Goal: Task Accomplishment & Management: Complete application form

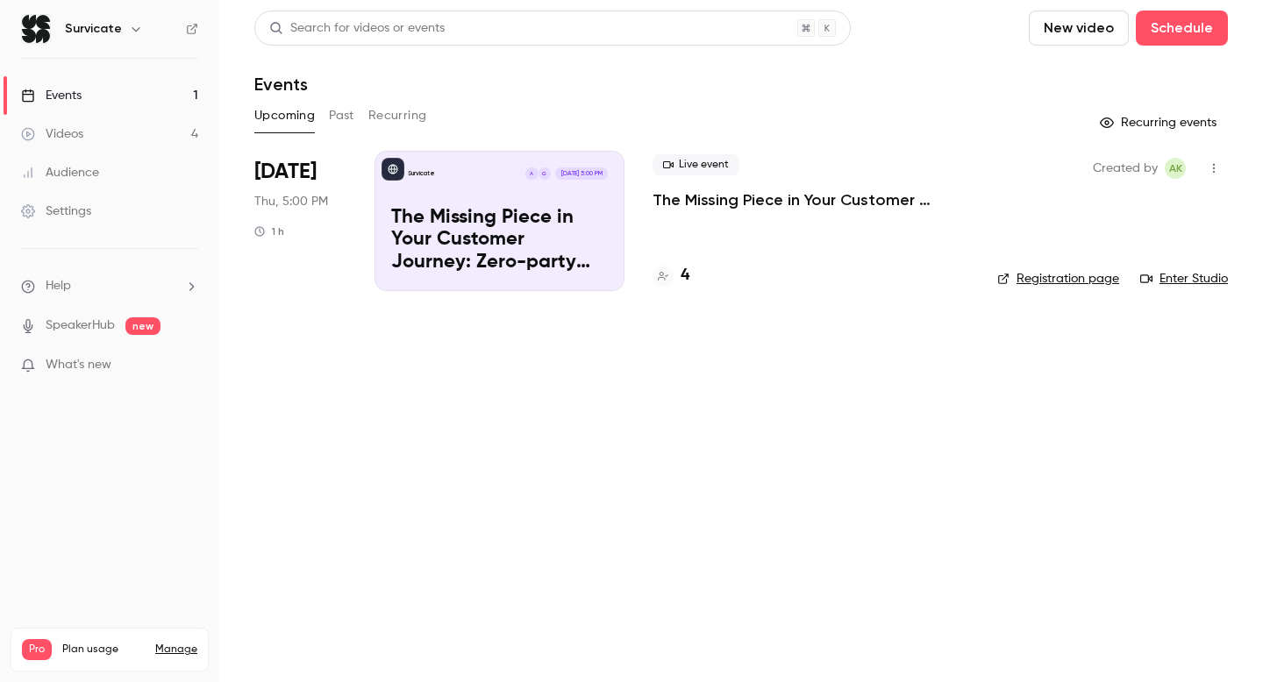
click at [173, 643] on link "Manage" at bounding box center [176, 650] width 42 height 14
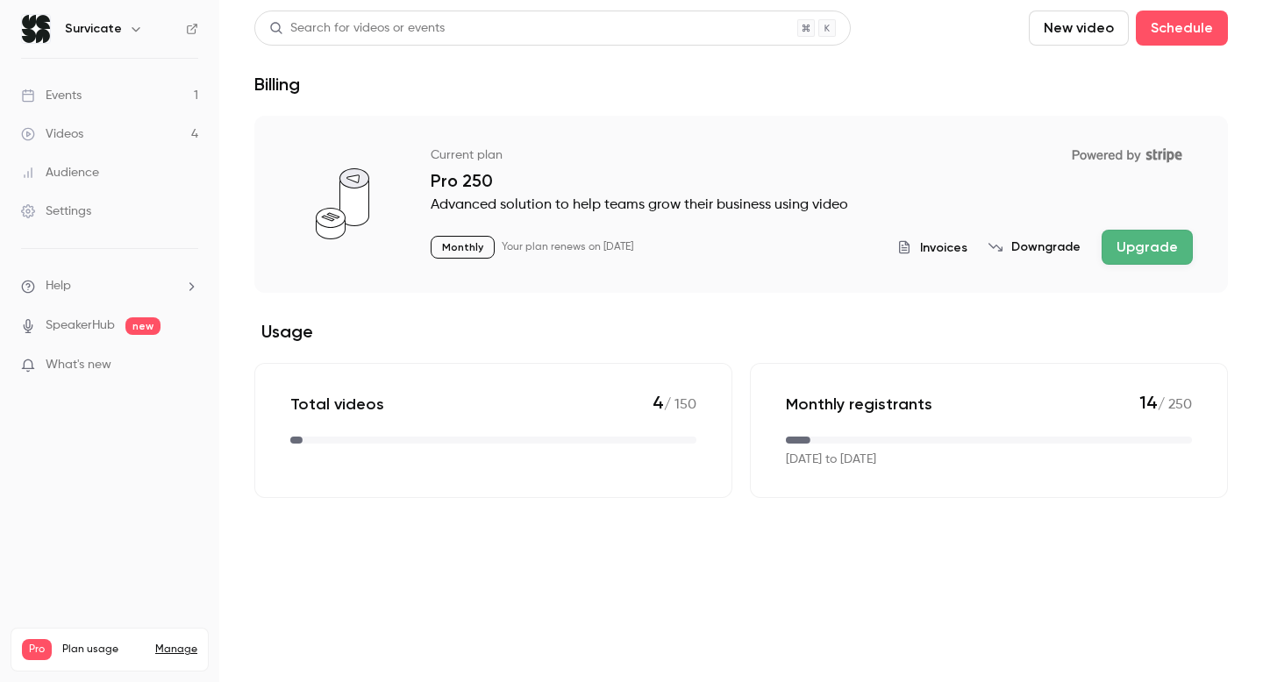
click at [1158, 231] on button "Upgrade" at bounding box center [1147, 247] width 91 height 35
click at [115, 80] on link "Events 1" at bounding box center [109, 95] width 219 height 39
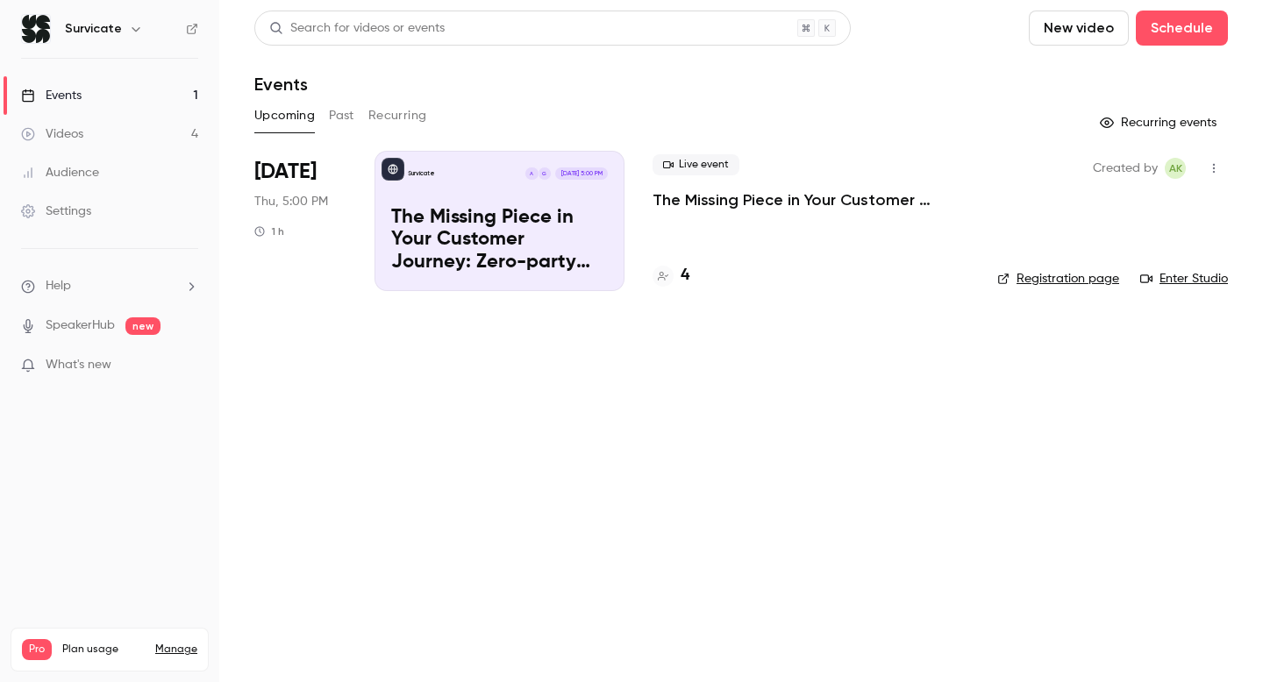
click at [139, 133] on link "Videos 4" at bounding box center [109, 134] width 219 height 39
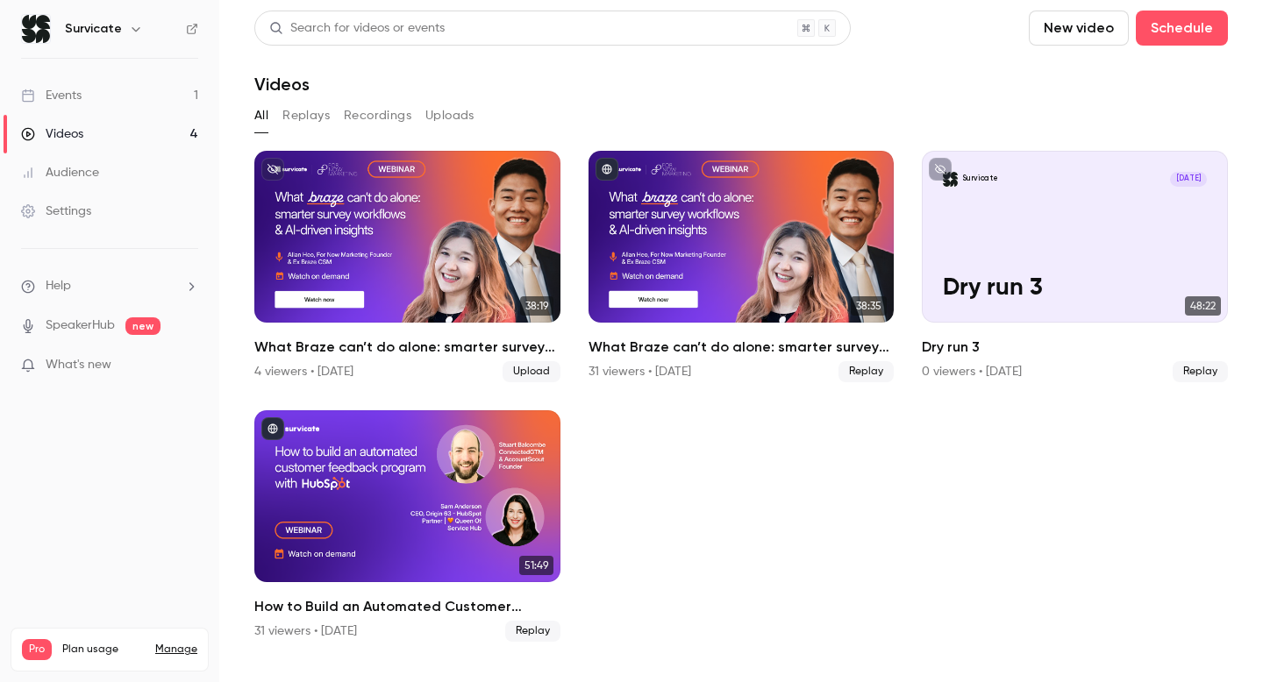
click at [182, 90] on link "Events 1" at bounding box center [109, 95] width 219 height 39
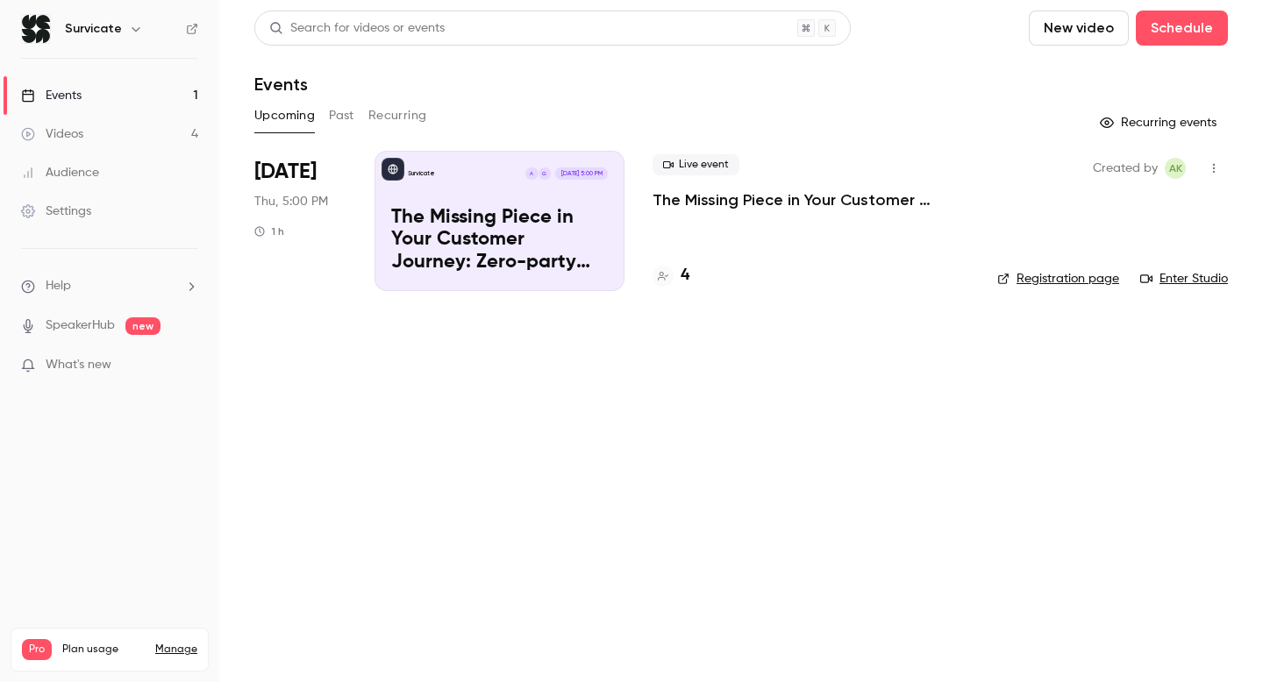
click at [136, 133] on link "Videos 4" at bounding box center [109, 134] width 219 height 39
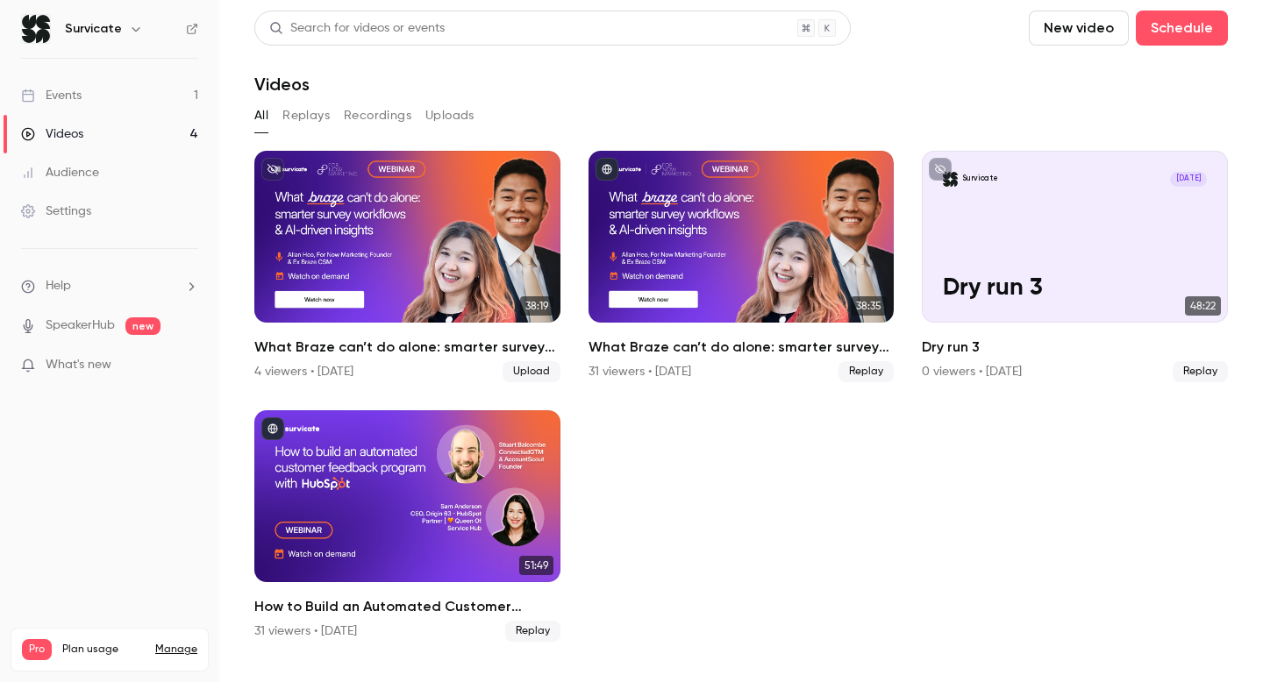
click at [154, 128] on link "Videos 4" at bounding box center [109, 134] width 219 height 39
click at [154, 71] on ul "Events 1 Videos 4 Audience Settings" at bounding box center [109, 153] width 219 height 189
click at [98, 93] on link "Events 1" at bounding box center [109, 95] width 219 height 39
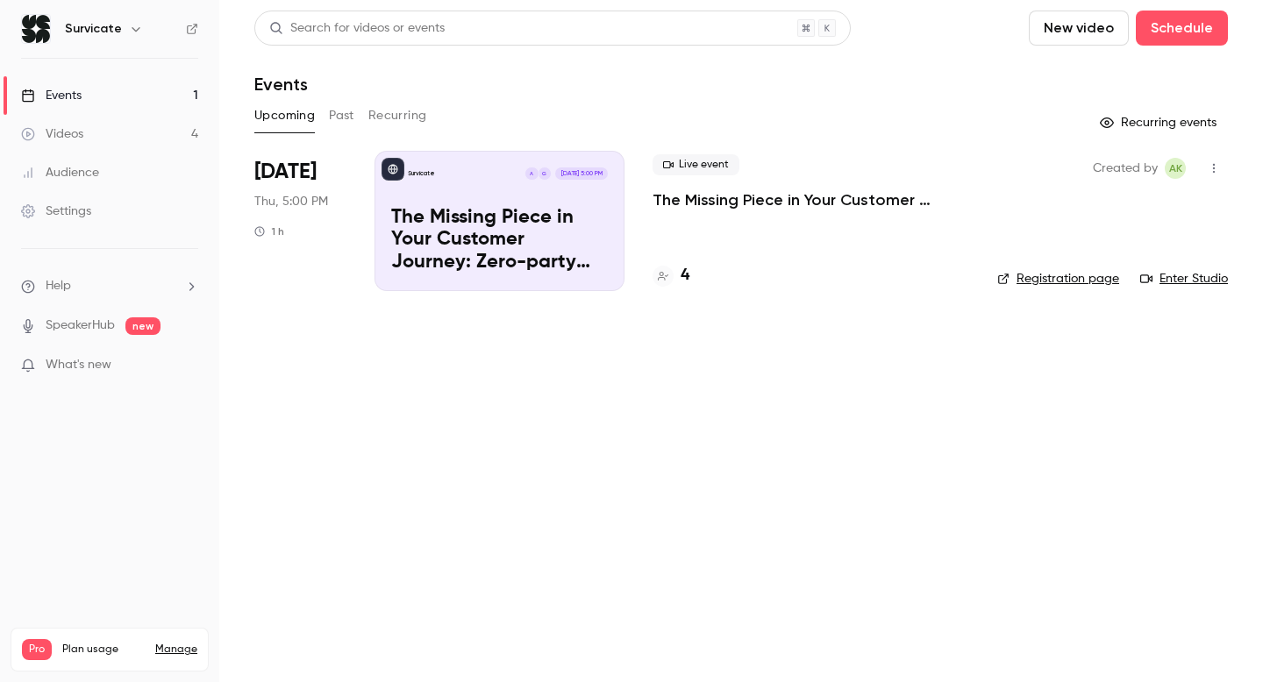
click at [418, 246] on p "The Missing Piece in Your Customer Journey: Zero-party Survey Data" at bounding box center [499, 241] width 217 height 68
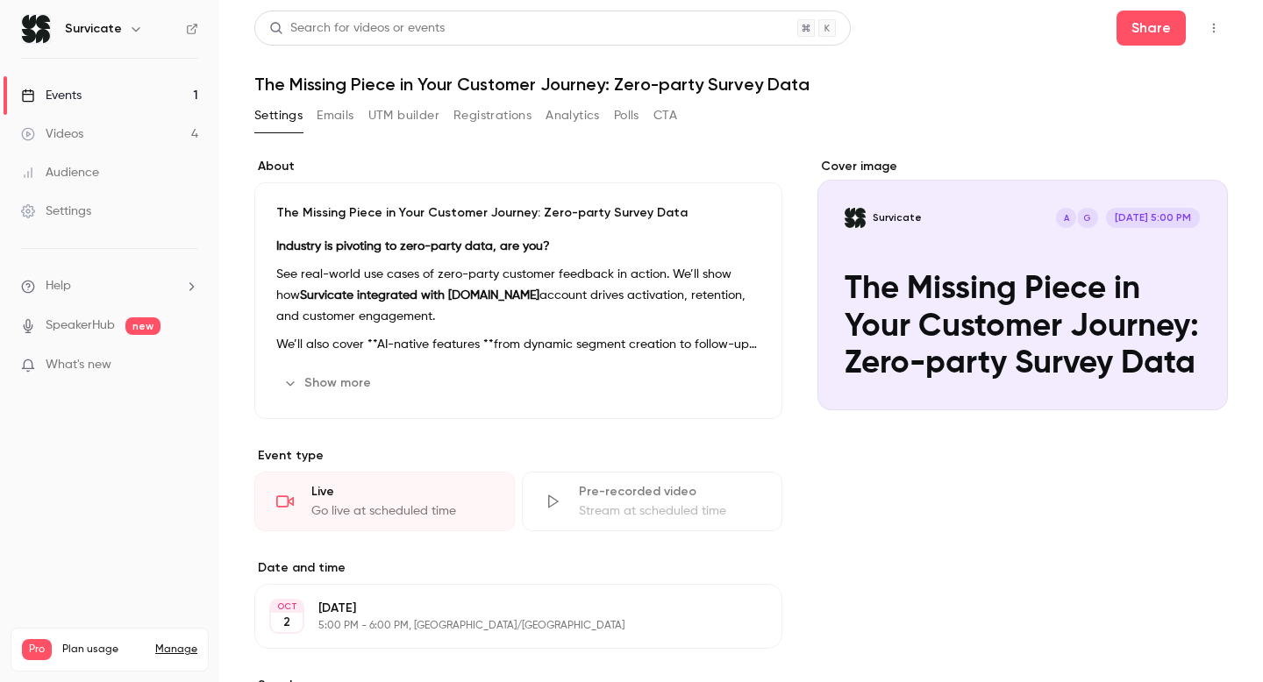
click at [175, 123] on link "Videos 4" at bounding box center [109, 134] width 219 height 39
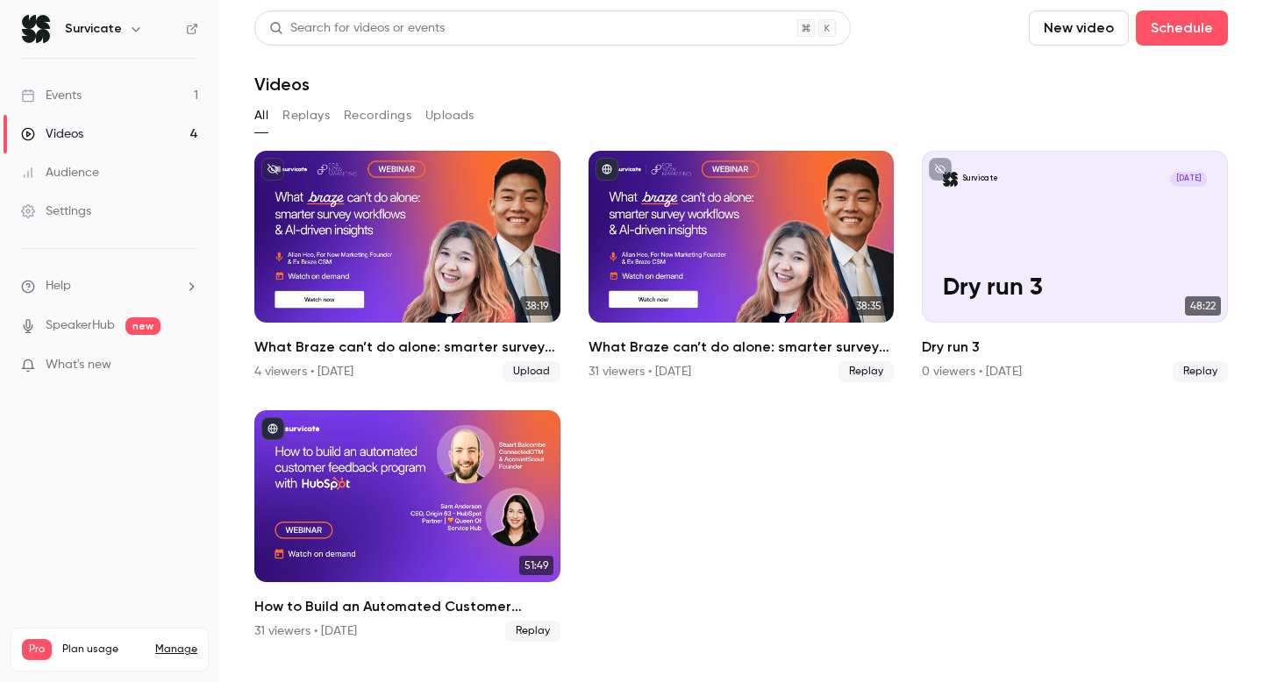
click at [134, 99] on link "Events 1" at bounding box center [109, 95] width 219 height 39
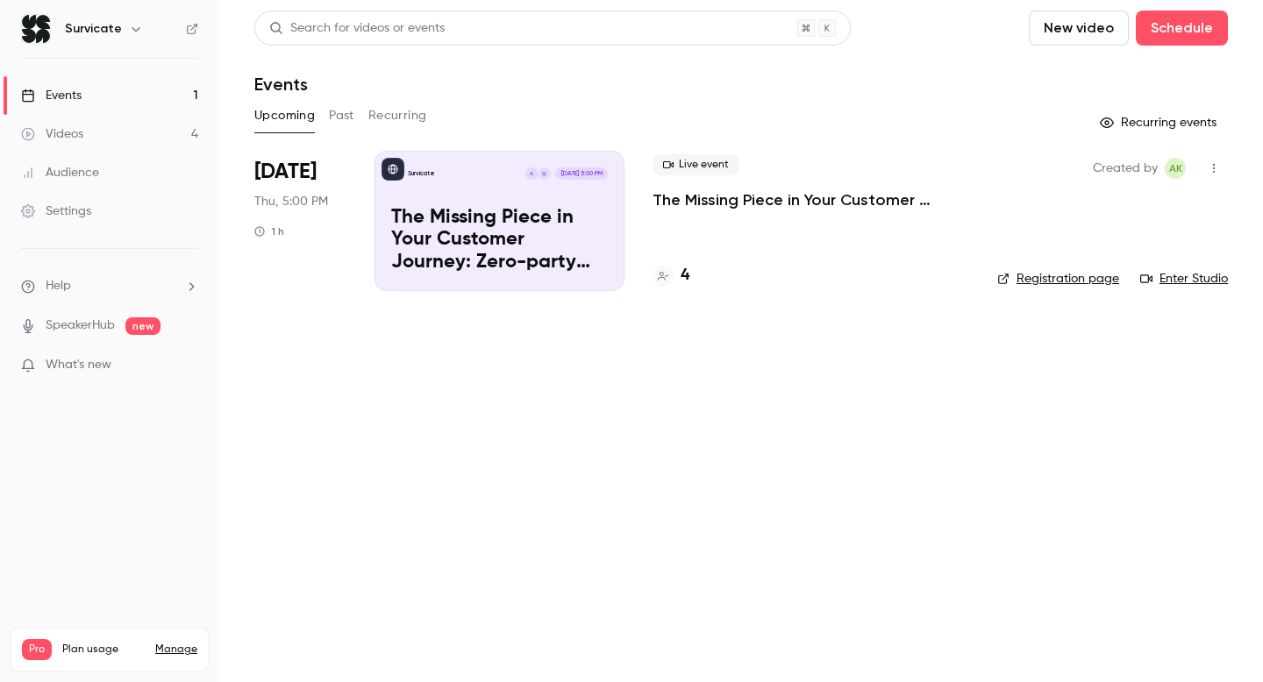
click at [83, 139] on link "Videos 4" at bounding box center [109, 134] width 219 height 39
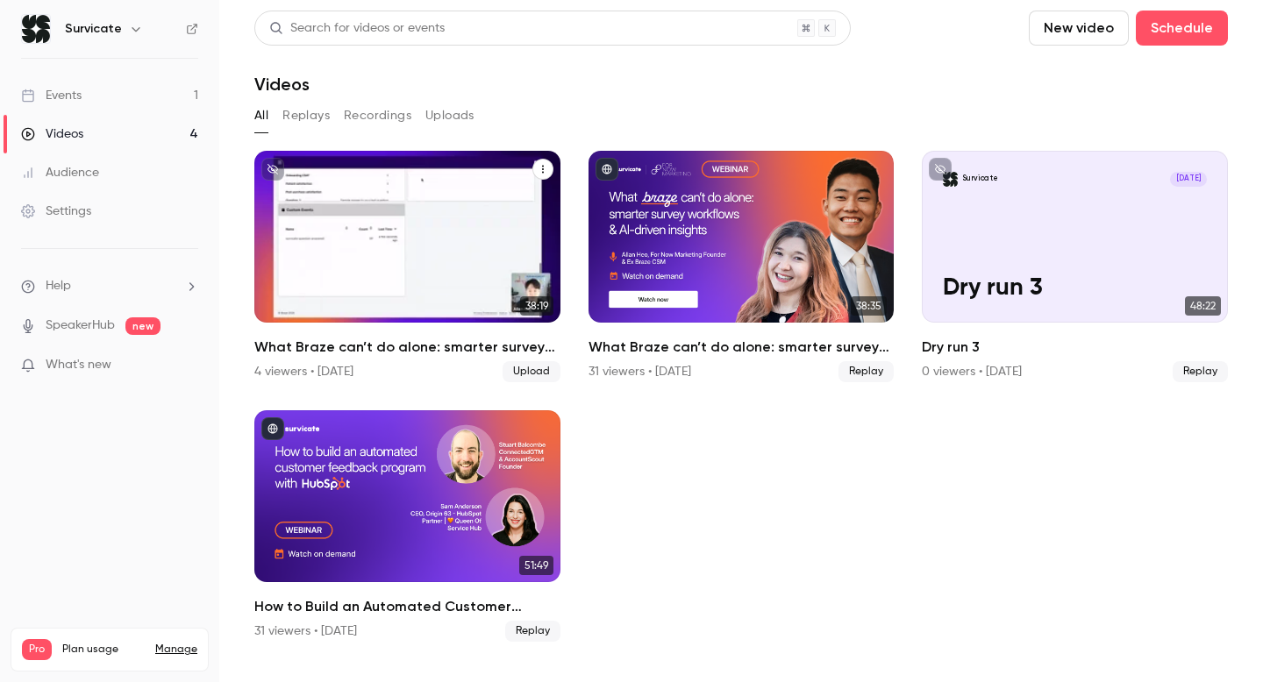
click at [449, 254] on div "What Braze can’t do alone: smarter survey workflows & AI-driven insights" at bounding box center [407, 237] width 306 height 172
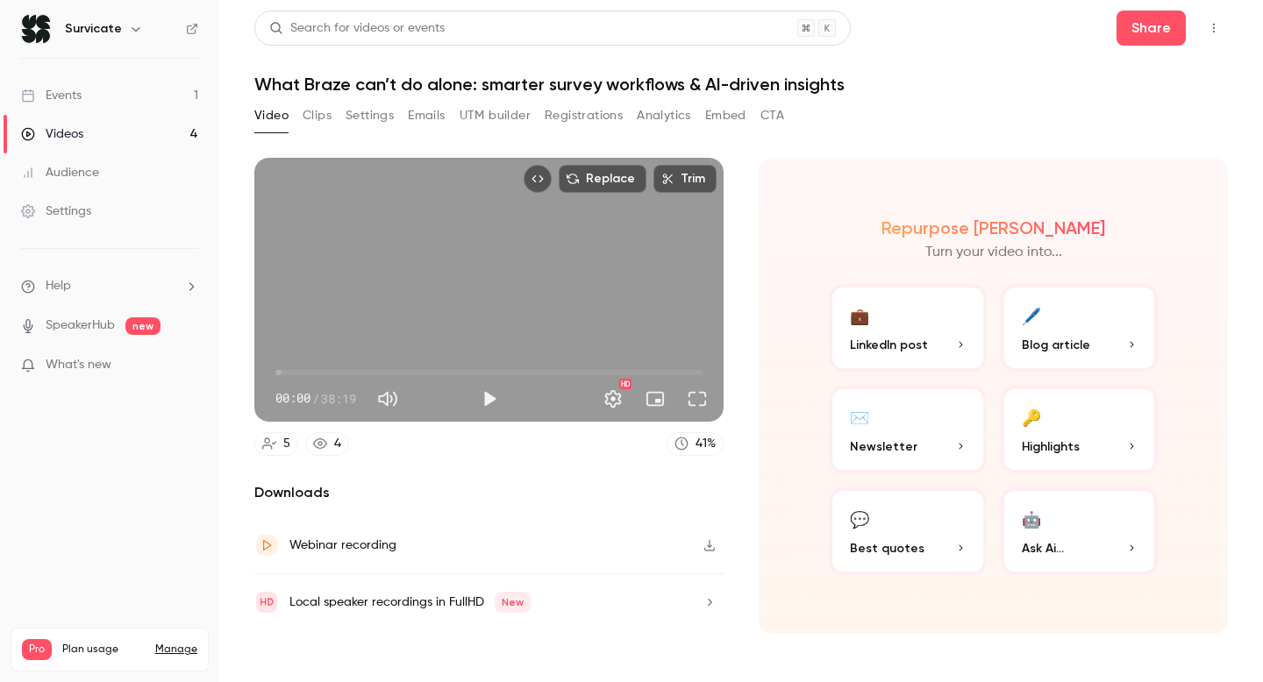
click at [77, 96] on div "Events" at bounding box center [51, 96] width 61 height 18
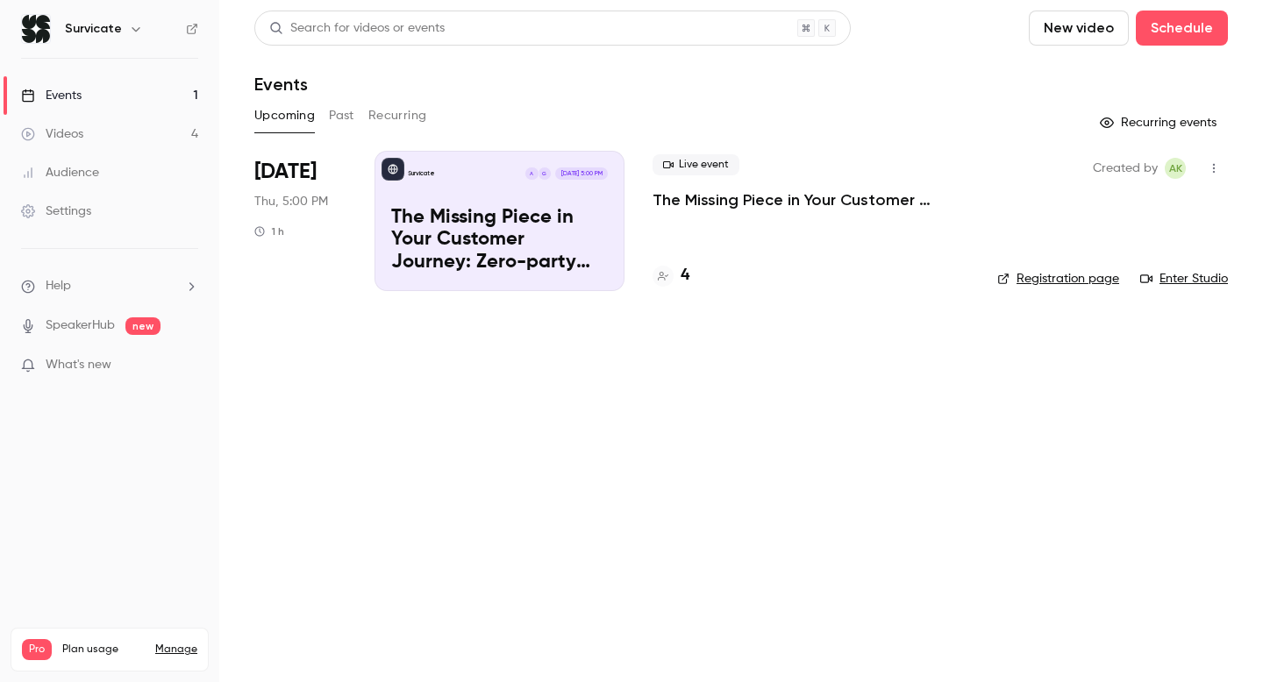
click at [560, 271] on p "The Missing Piece in Your Customer Journey: Zero-party Survey Data" at bounding box center [499, 241] width 217 height 68
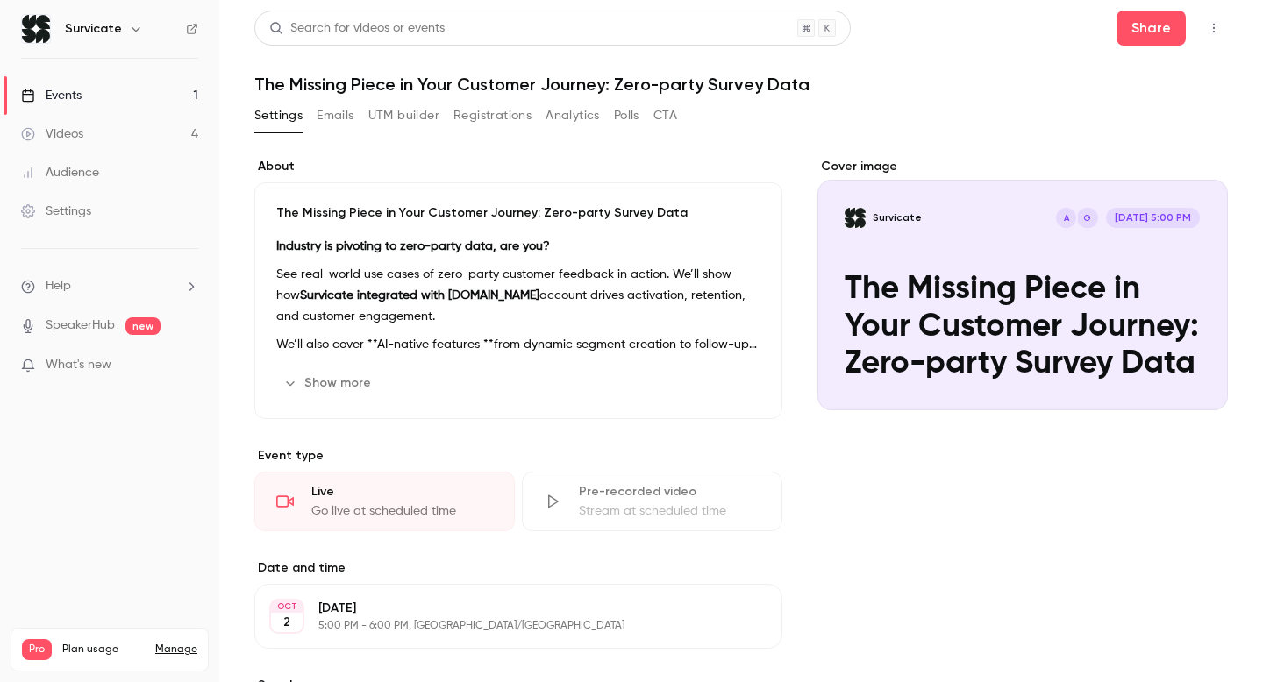
click at [148, 129] on link "Videos 4" at bounding box center [109, 134] width 219 height 39
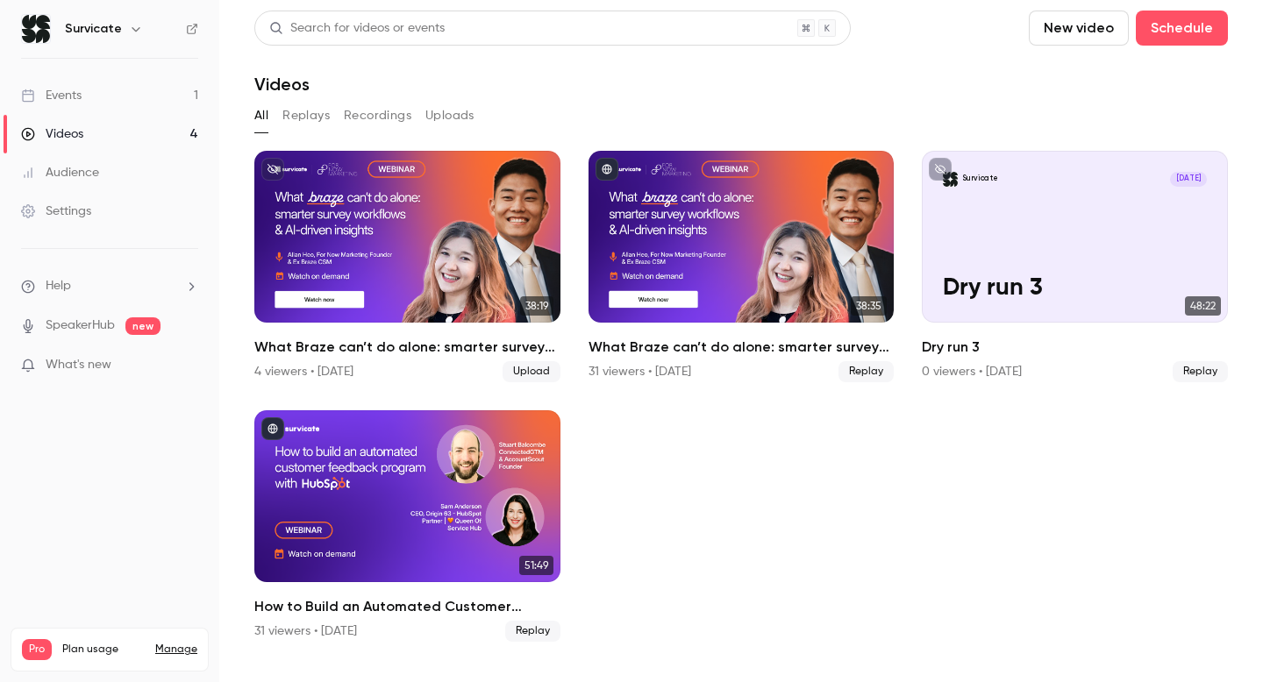
click at [298, 108] on button "Replays" at bounding box center [305, 116] width 47 height 28
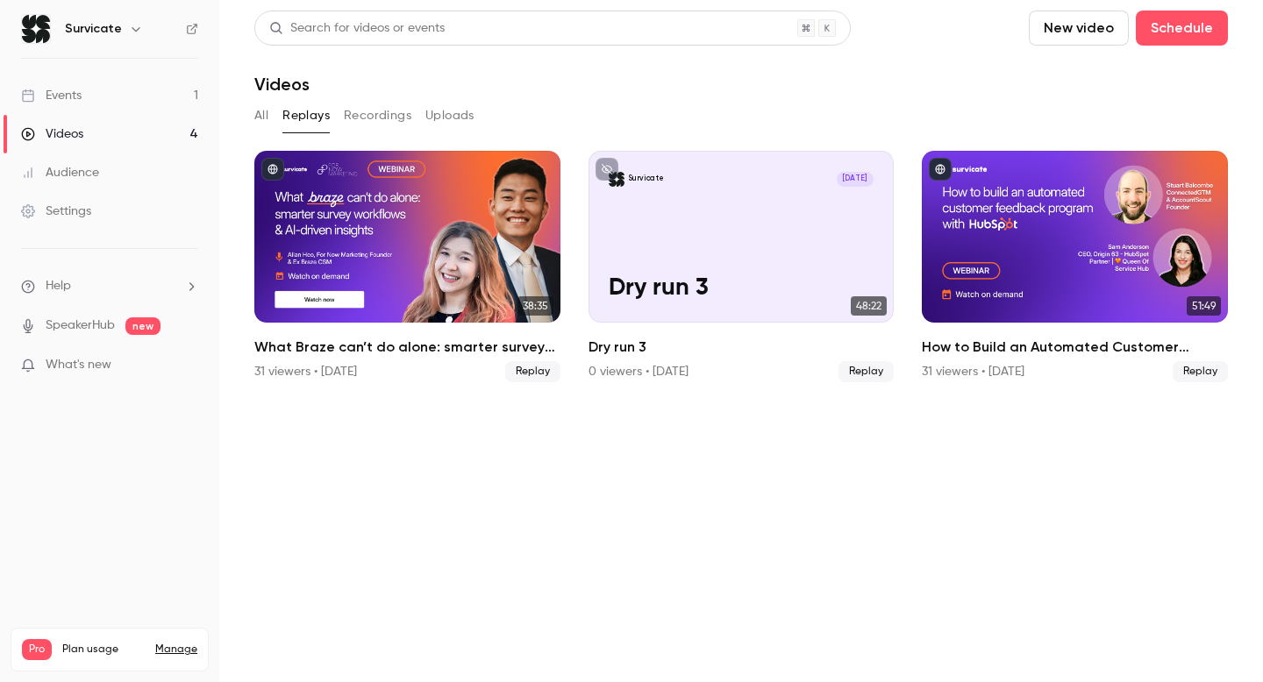
click at [264, 114] on button "All" at bounding box center [261, 116] width 14 height 28
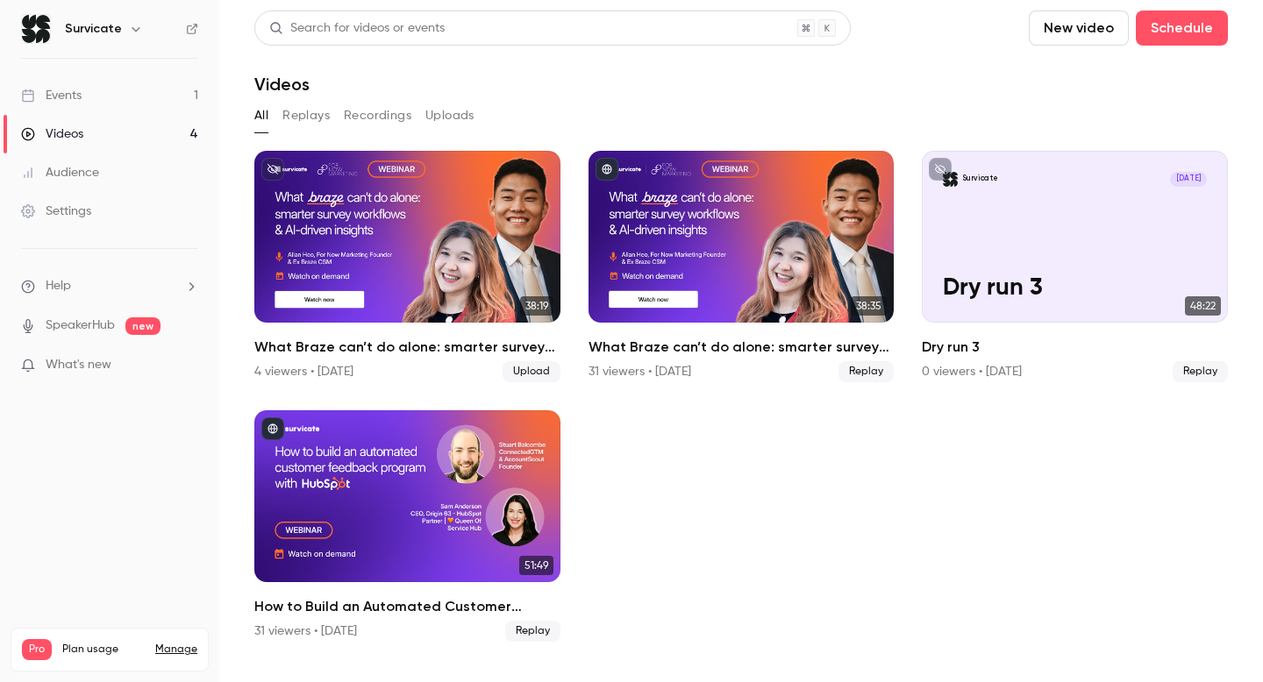
click at [102, 88] on link "Events 1" at bounding box center [109, 95] width 219 height 39
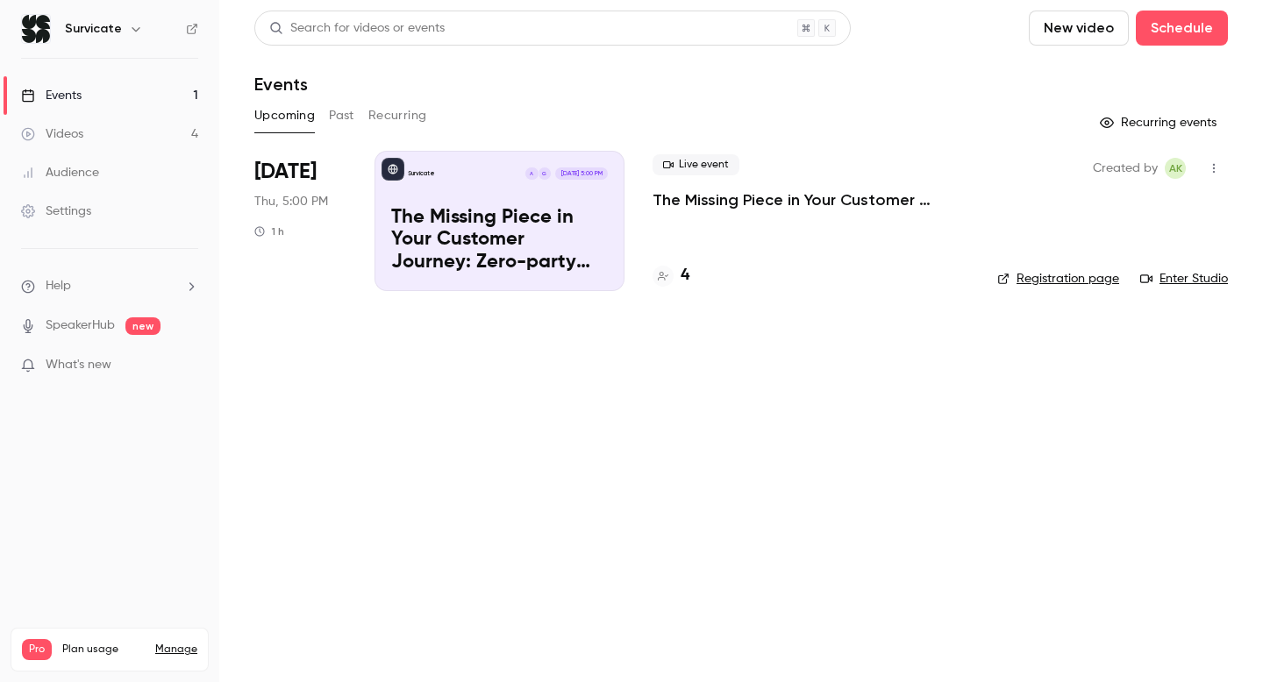
click at [524, 237] on p "The Missing Piece in Your Customer Journey: Zero-party Survey Data" at bounding box center [499, 241] width 217 height 68
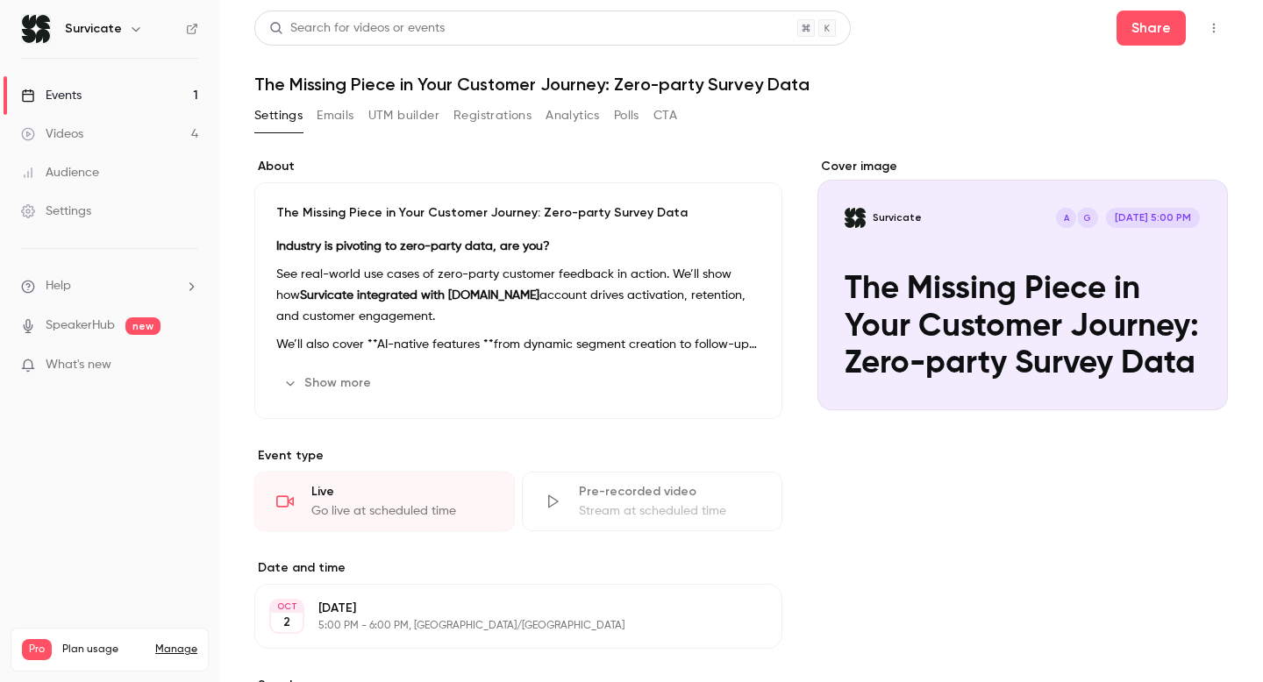
click at [95, 137] on link "Videos 4" at bounding box center [109, 134] width 219 height 39
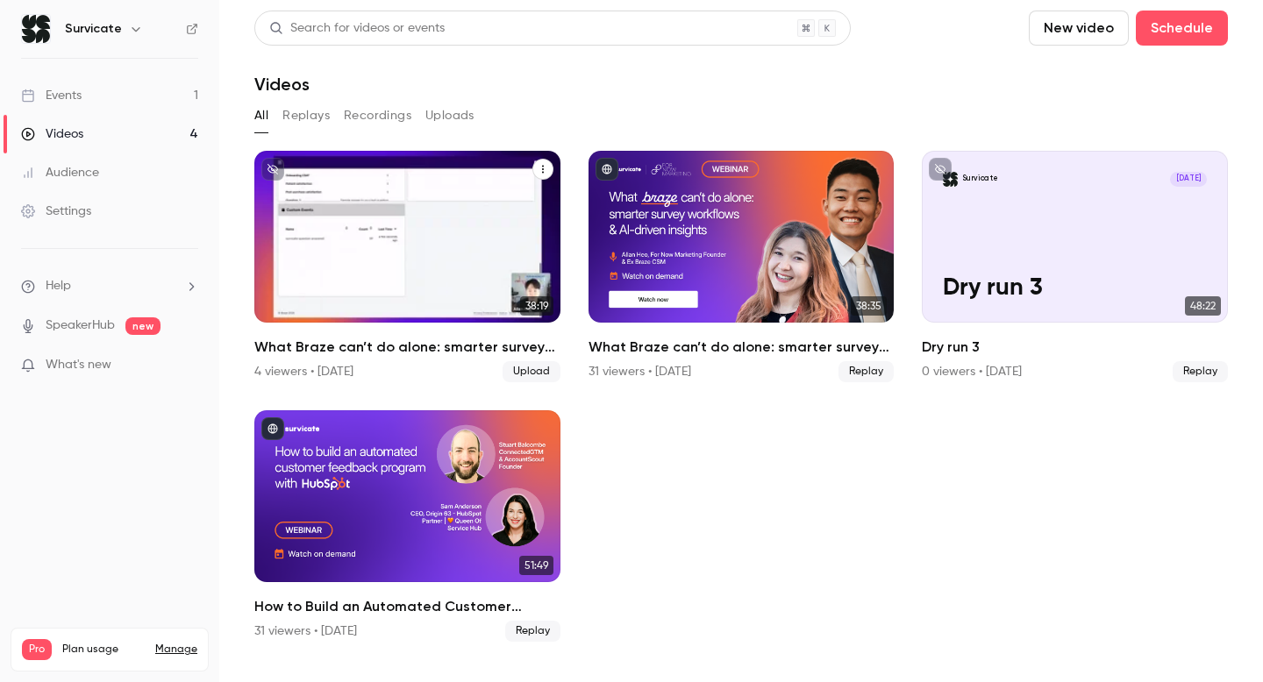
click at [451, 279] on div "What Braze can’t do alone: smarter survey workflows & AI-driven insights" at bounding box center [407, 237] width 306 height 172
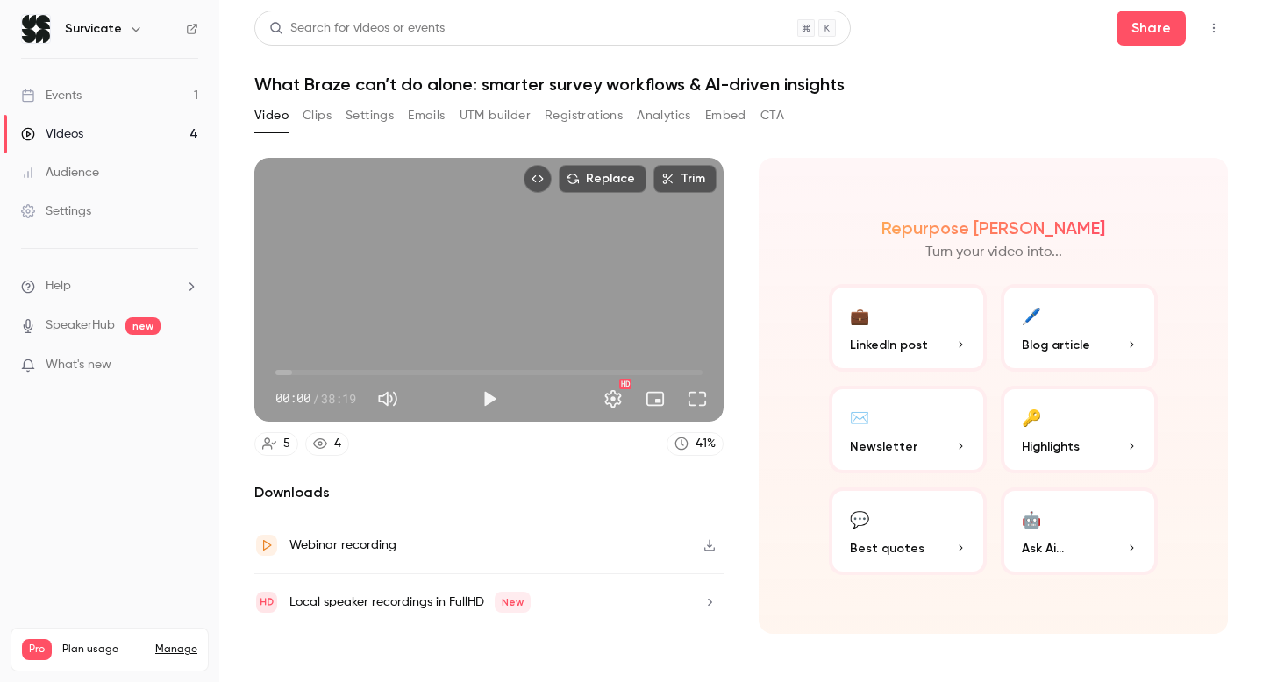
click at [72, 102] on div "Events" at bounding box center [51, 96] width 61 height 18
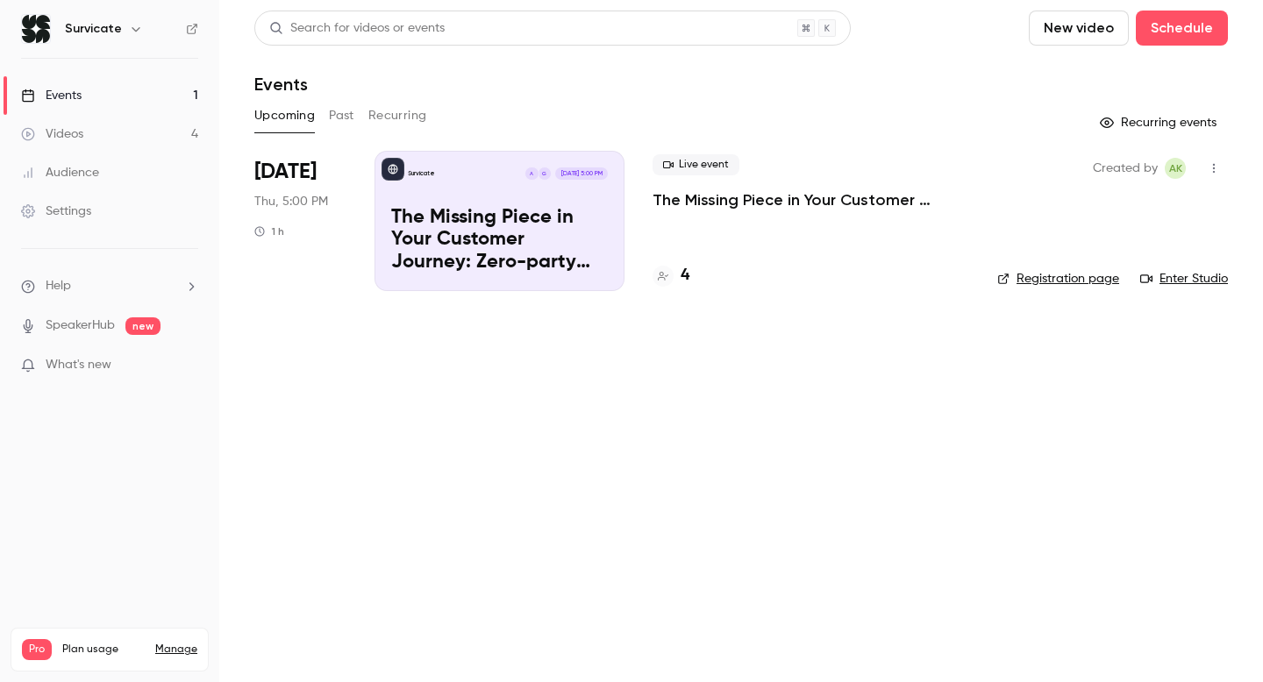
click at [484, 243] on p "The Missing Piece in Your Customer Journey: Zero-party Survey Data" at bounding box center [499, 241] width 217 height 68
click at [1093, 32] on button "New video" at bounding box center [1079, 28] width 100 height 35
click at [950, 68] on div at bounding box center [631, 341] width 1263 height 682
click at [1186, 41] on button "Schedule" at bounding box center [1182, 28] width 92 height 35
click at [1131, 82] on div "One time event" at bounding box center [1146, 77] width 133 height 18
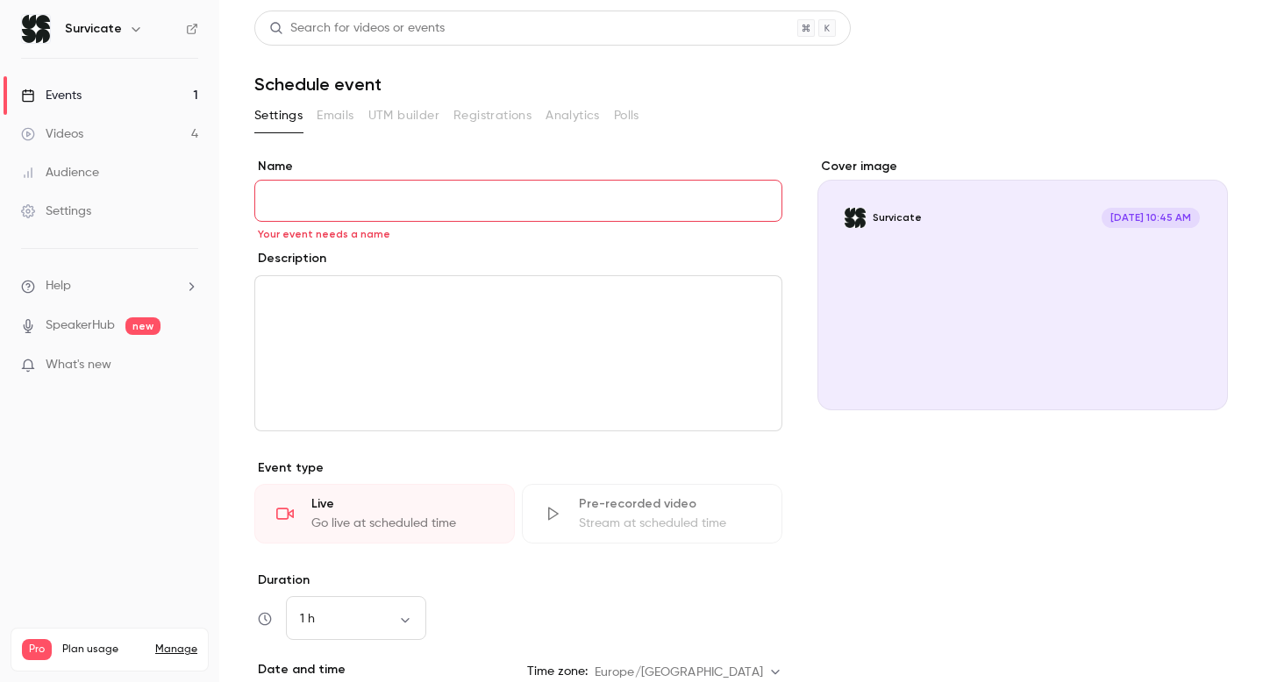
paste input "**********"
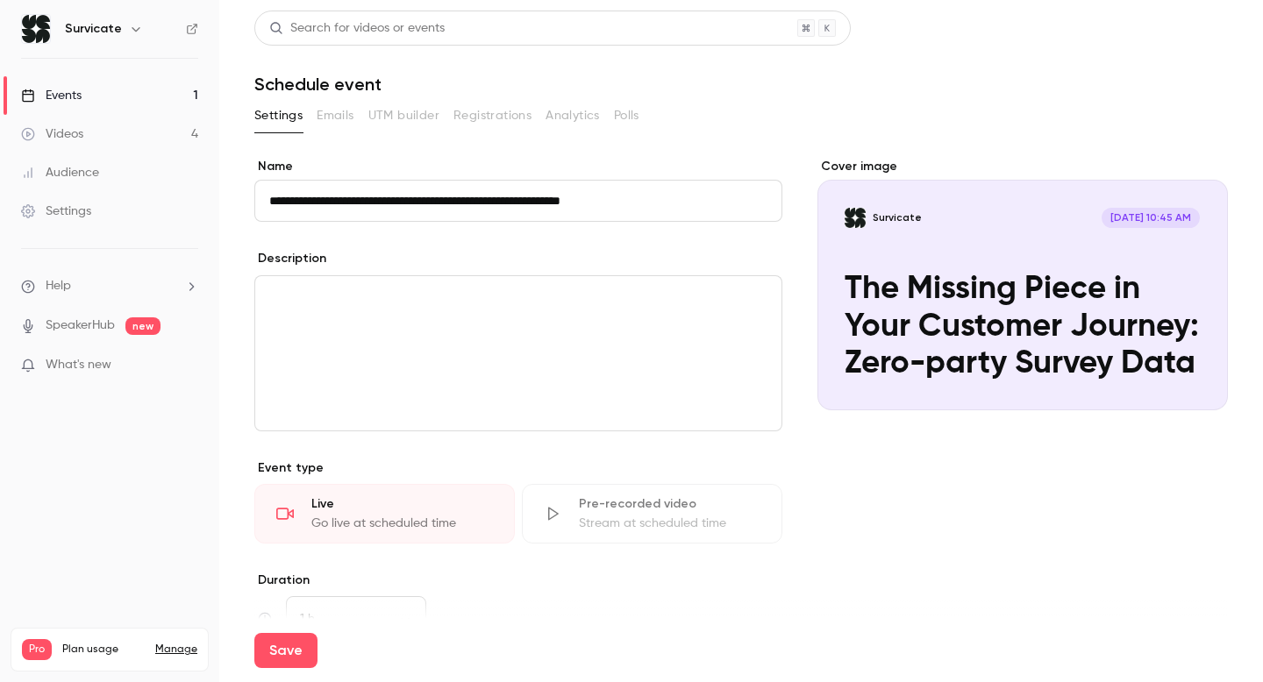
type input "**********"
click at [470, 382] on div "editor" at bounding box center [518, 353] width 526 height 154
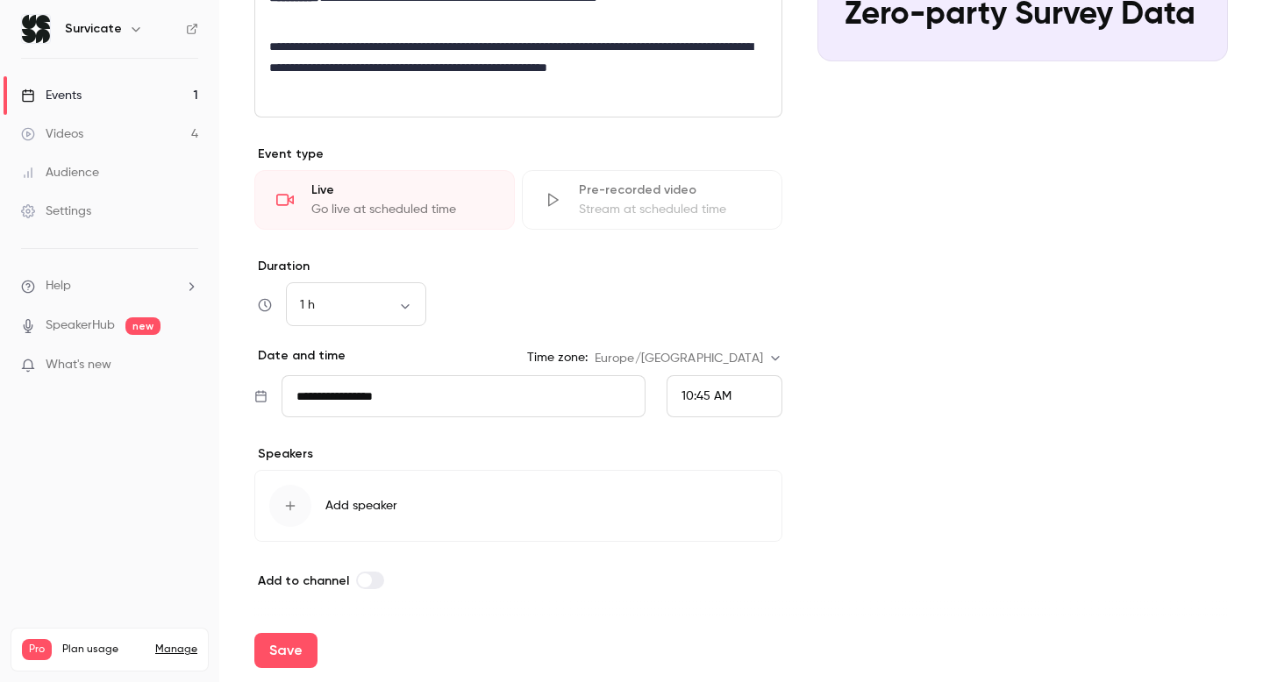
scroll to position [346, 0]
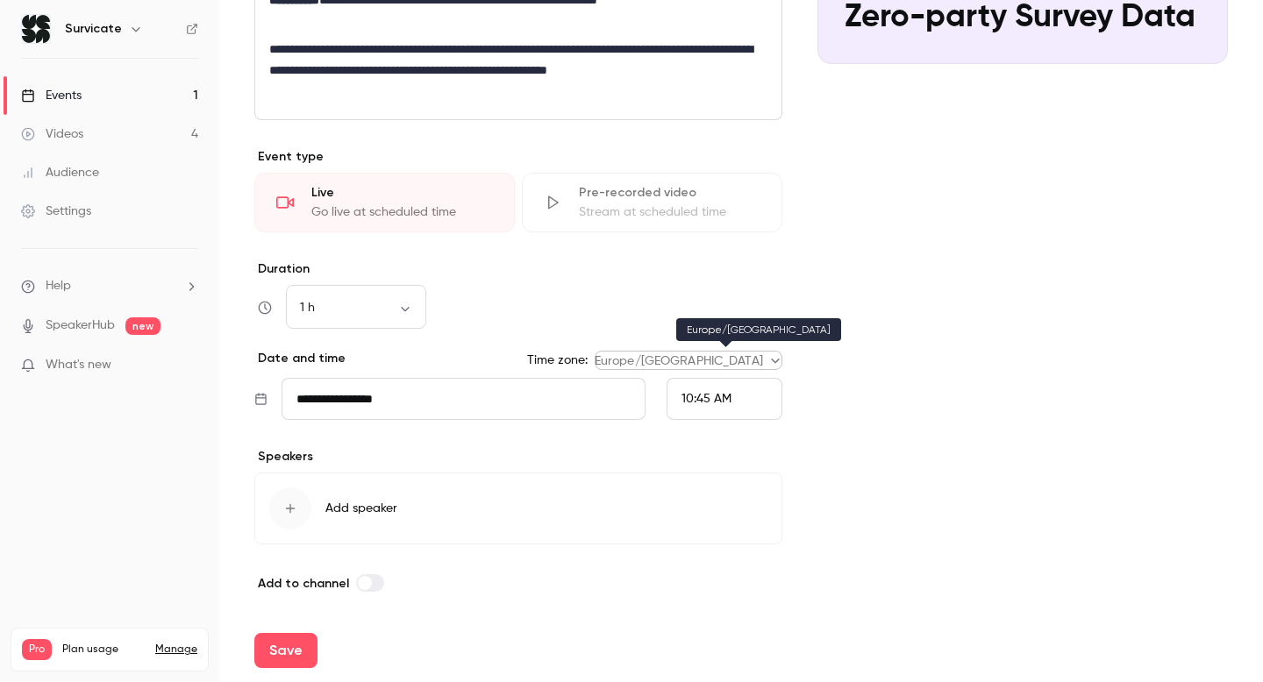
click at [739, 366] on body "**********" at bounding box center [631, 341] width 1263 height 682
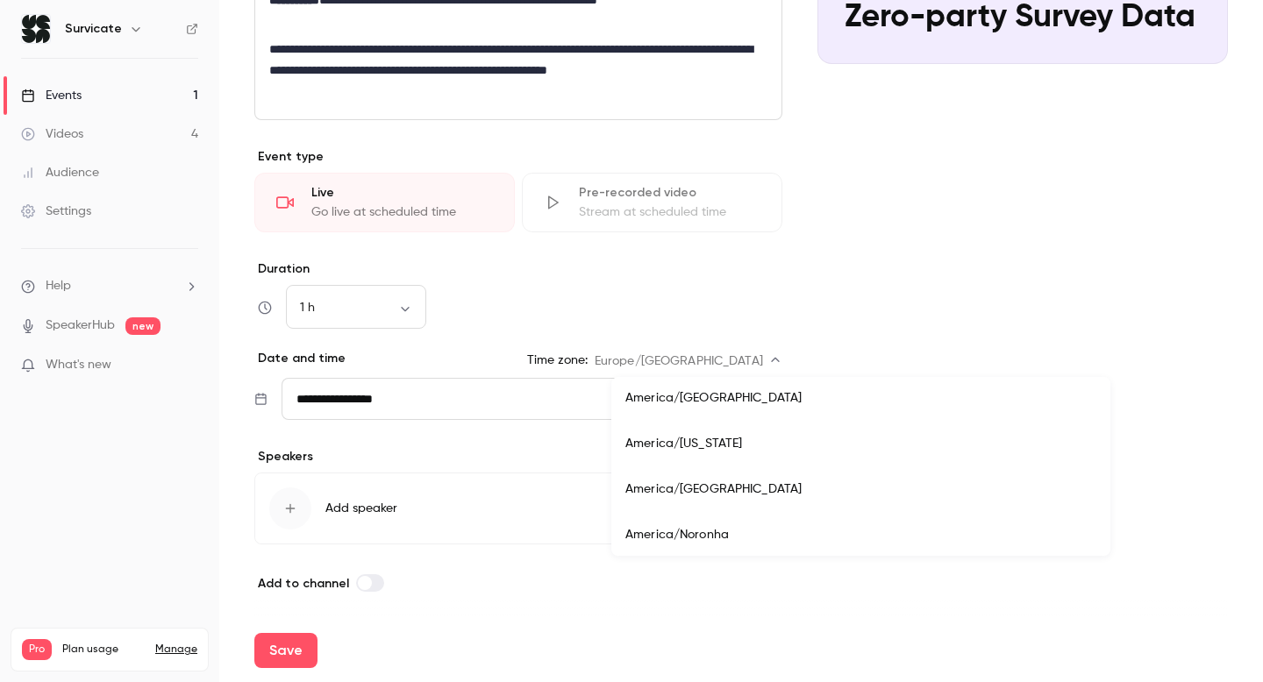
scroll to position [6970, 0]
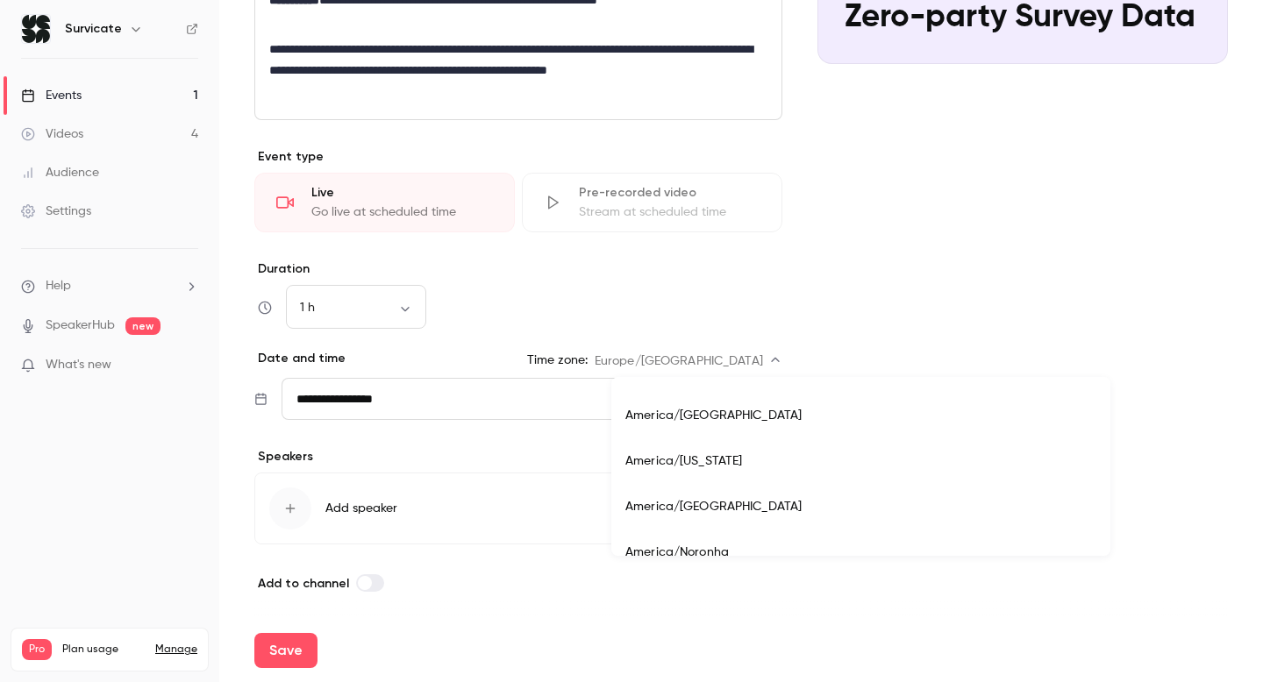
click at [739, 471] on li "America/New York" at bounding box center [860, 462] width 499 height 46
type input "**********"
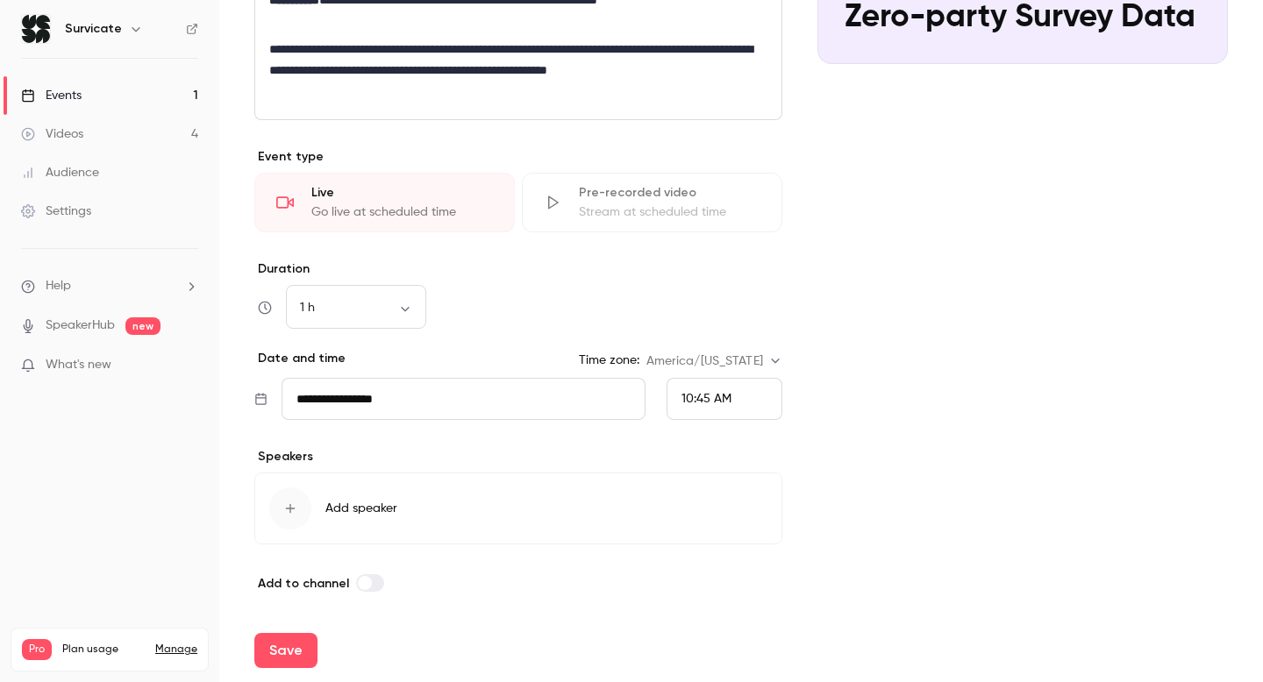
click at [405, 390] on input "**********" at bounding box center [464, 399] width 364 height 42
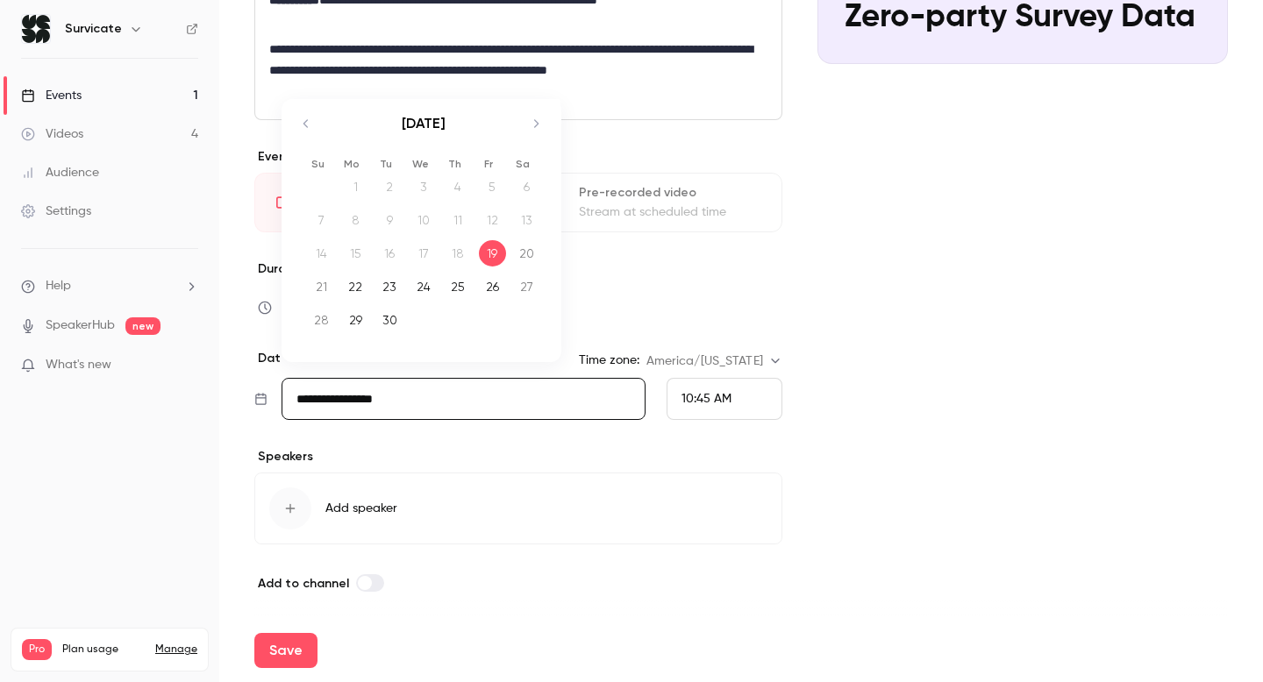
click at [536, 120] on icon "Move forward to switch to the next month." at bounding box center [535, 123] width 21 height 21
click at [465, 196] on div "2" at bounding box center [458, 187] width 27 height 26
type input "**********"
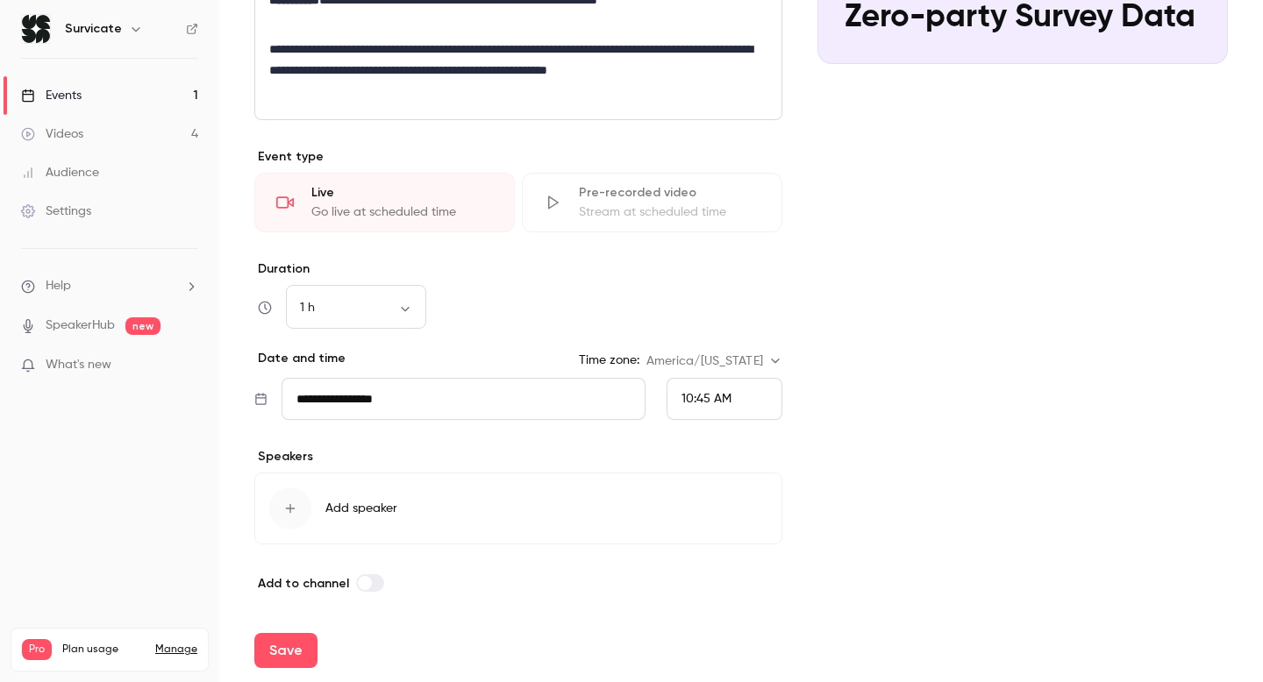
click at [725, 398] on span "10:45 AM" at bounding box center [707, 399] width 50 height 12
click at [714, 286] on li "11:00 AM" at bounding box center [725, 269] width 114 height 46
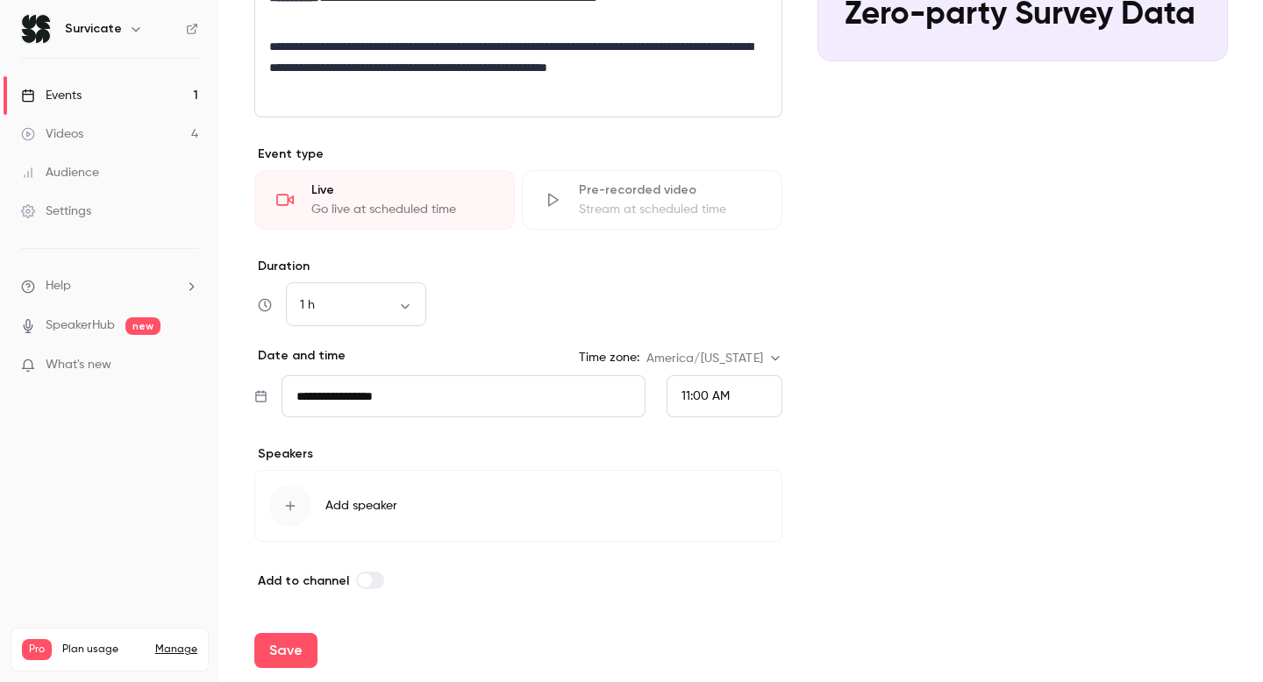
click at [400, 497] on button "Add speaker" at bounding box center [518, 506] width 528 height 72
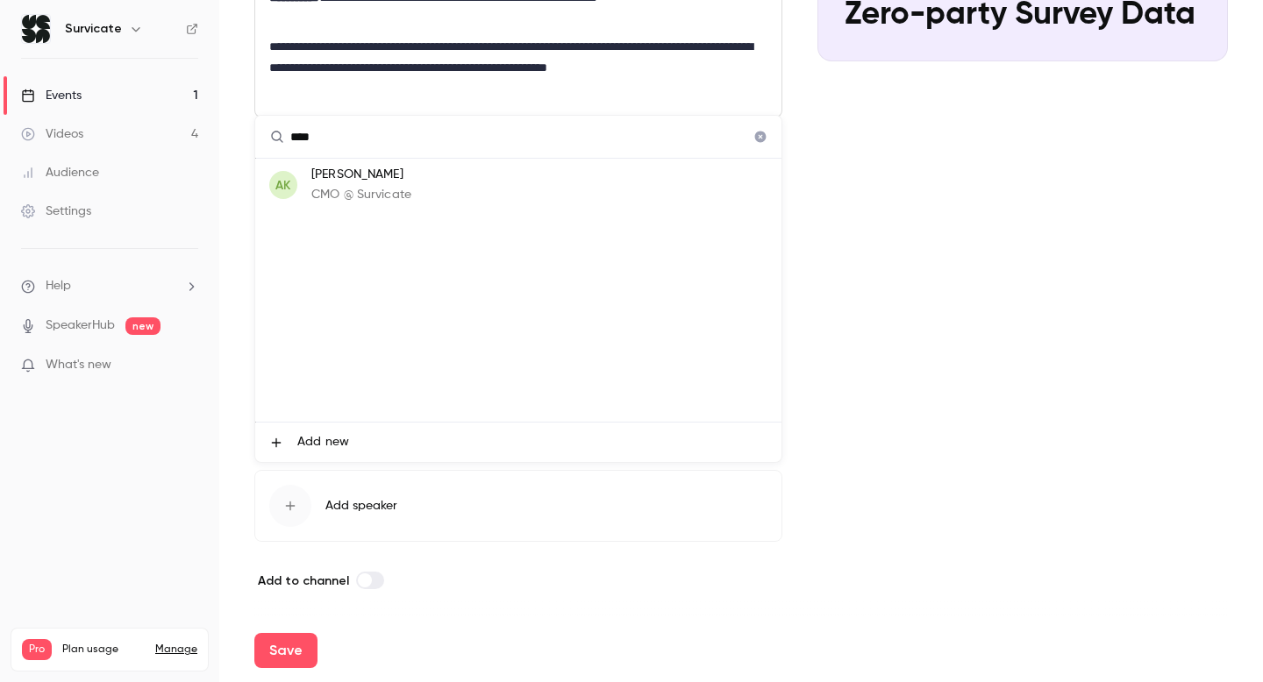
type input "****"
click at [468, 182] on li "AK Aleksandra Korczyska CMO @ Survicate" at bounding box center [518, 185] width 526 height 53
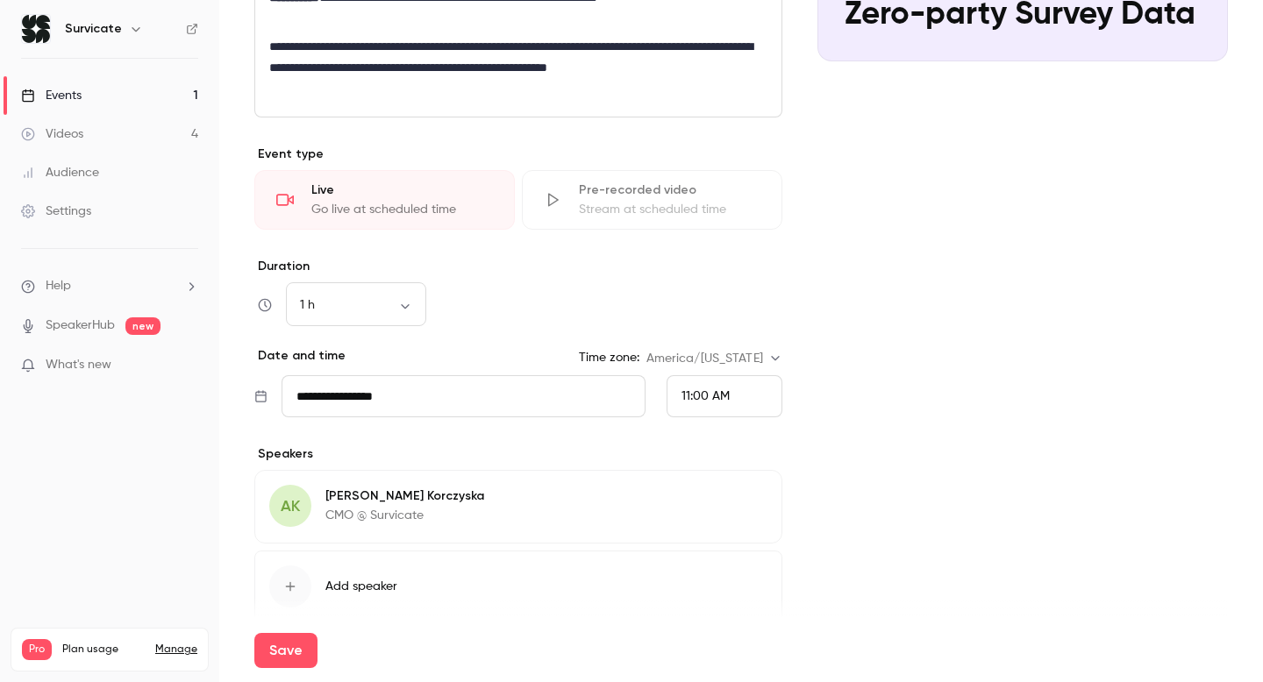
click at [351, 575] on button "Add speaker" at bounding box center [518, 587] width 528 height 72
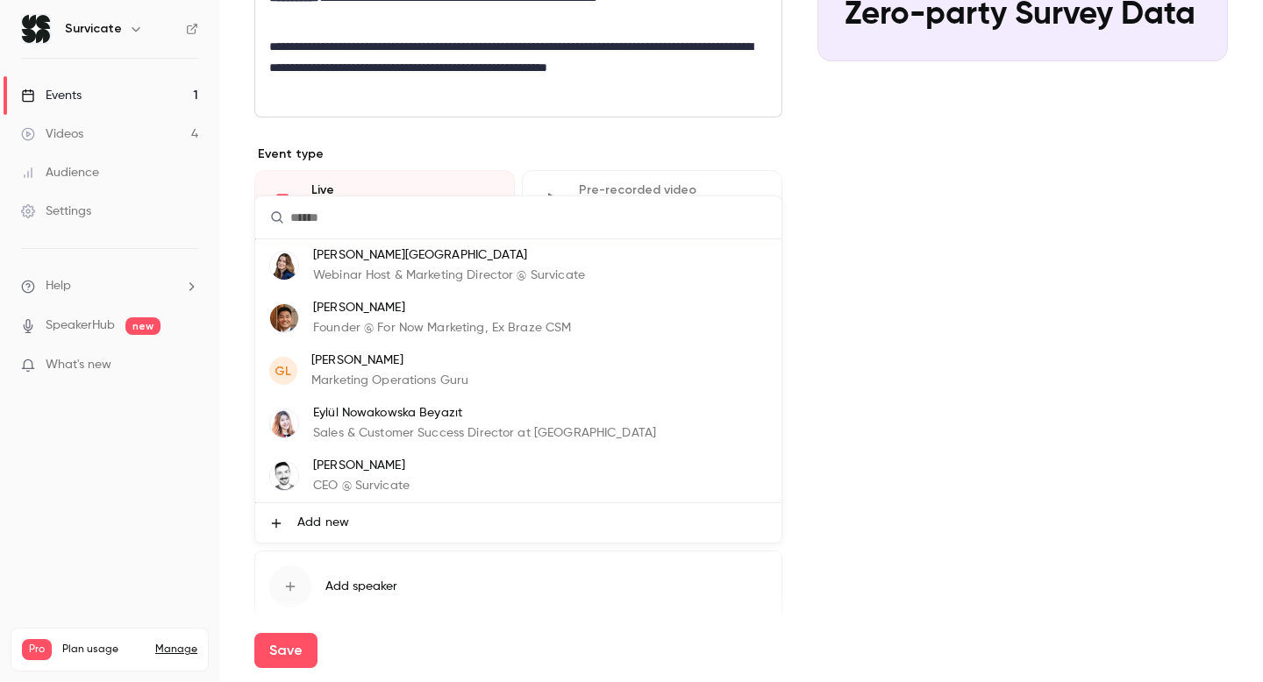
click at [446, 365] on p "Giorgio Leonardi" at bounding box center [389, 361] width 157 height 18
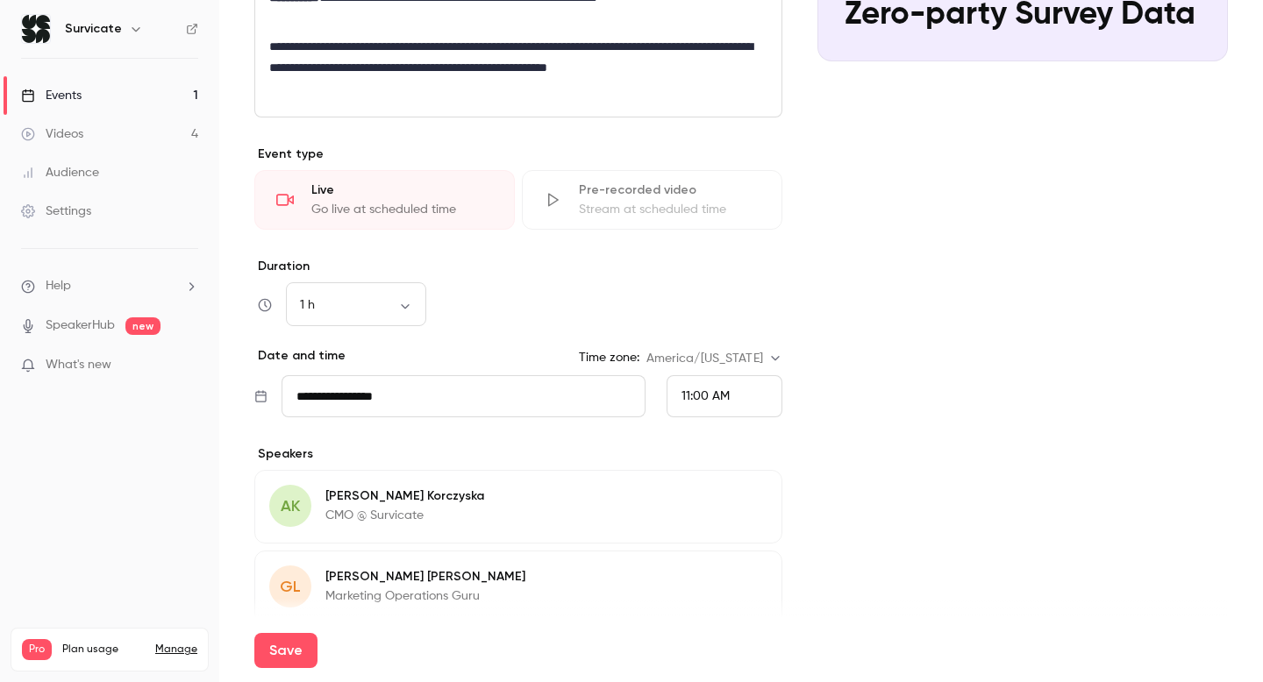
scroll to position [511, 0]
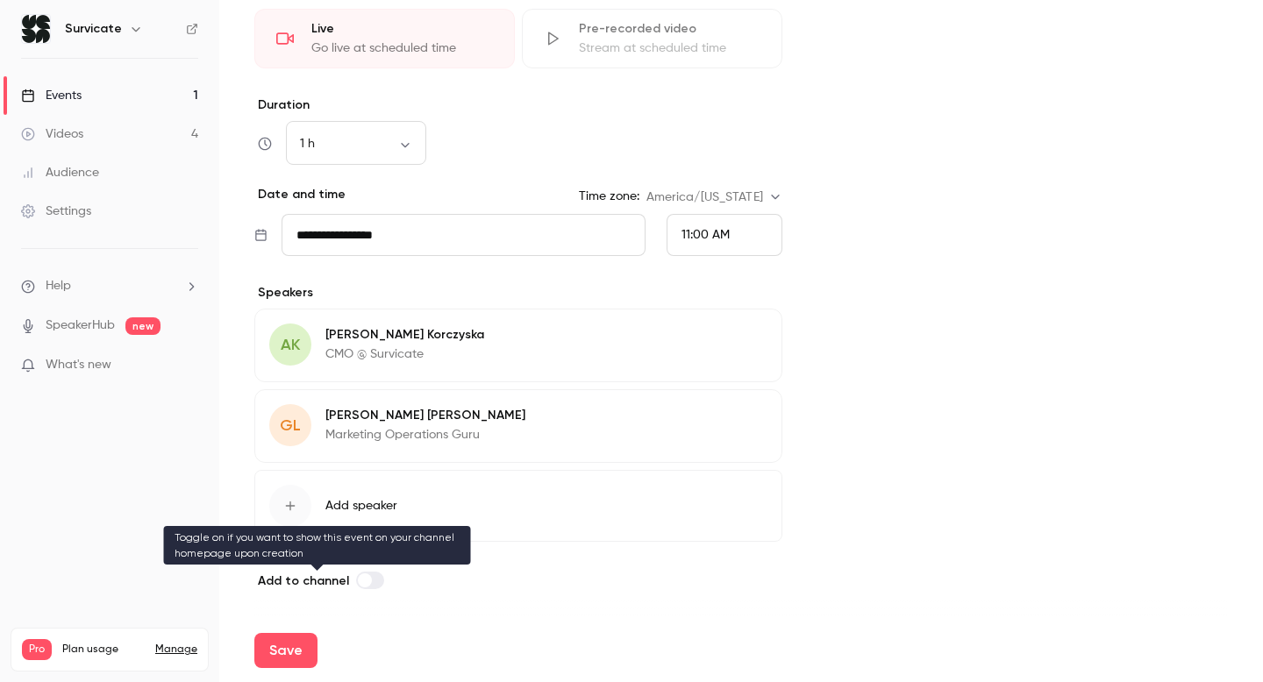
click at [359, 580] on span at bounding box center [365, 581] width 14 height 14
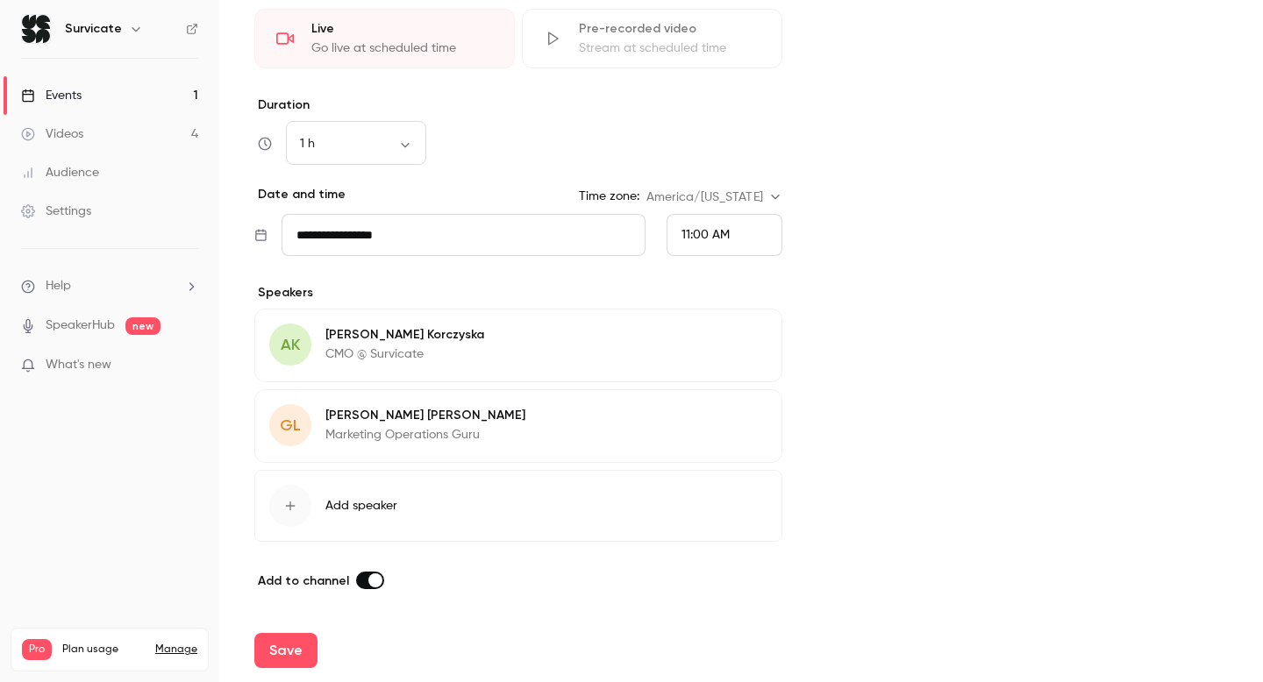
scroll to position [0, 0]
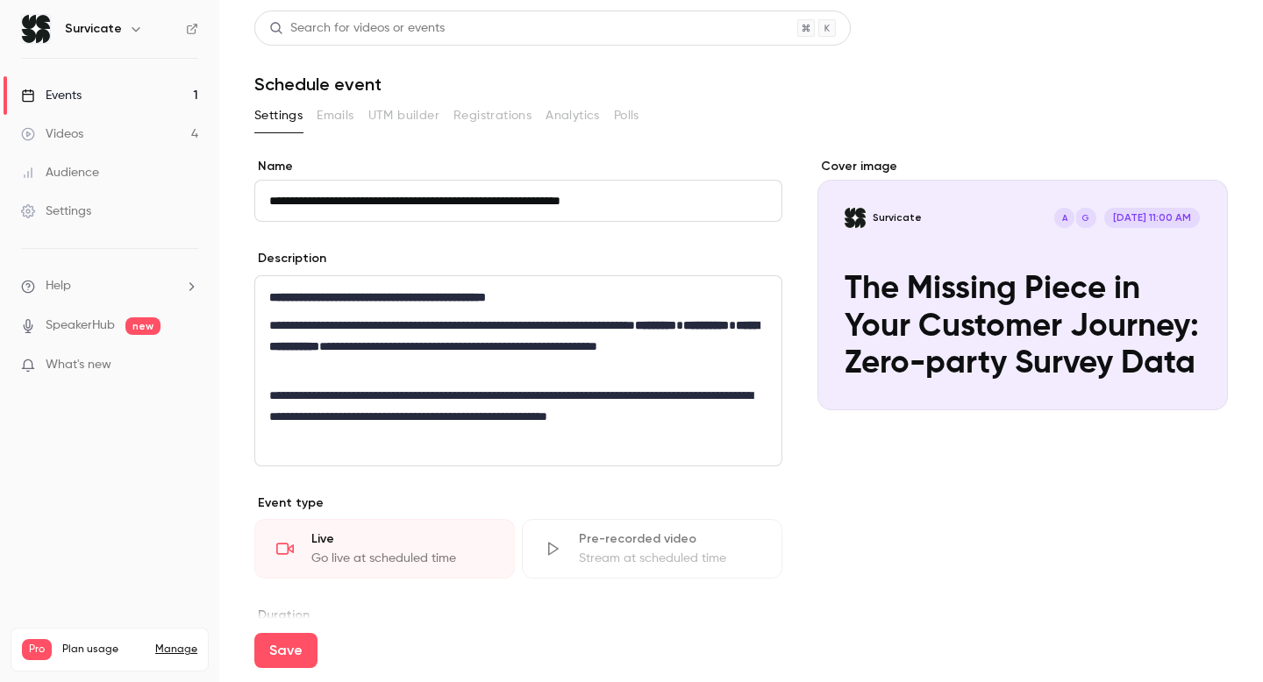
click at [860, 229] on div "Cover image" at bounding box center [1023, 284] width 411 height 253
click at [0, 0] on input "Survicate G A Oct 2, 11:00 AM The Missing Piece in Your Customer Journey: Zero-…" at bounding box center [0, 0] width 0 height 0
click at [949, 260] on div "Cover image" at bounding box center [1023, 284] width 411 height 253
click at [0, 0] on input "Survicate G A Oct 2, 11:00 AM The Missing Piece in Your Customer Journey: Zero-…" at bounding box center [0, 0] width 0 height 0
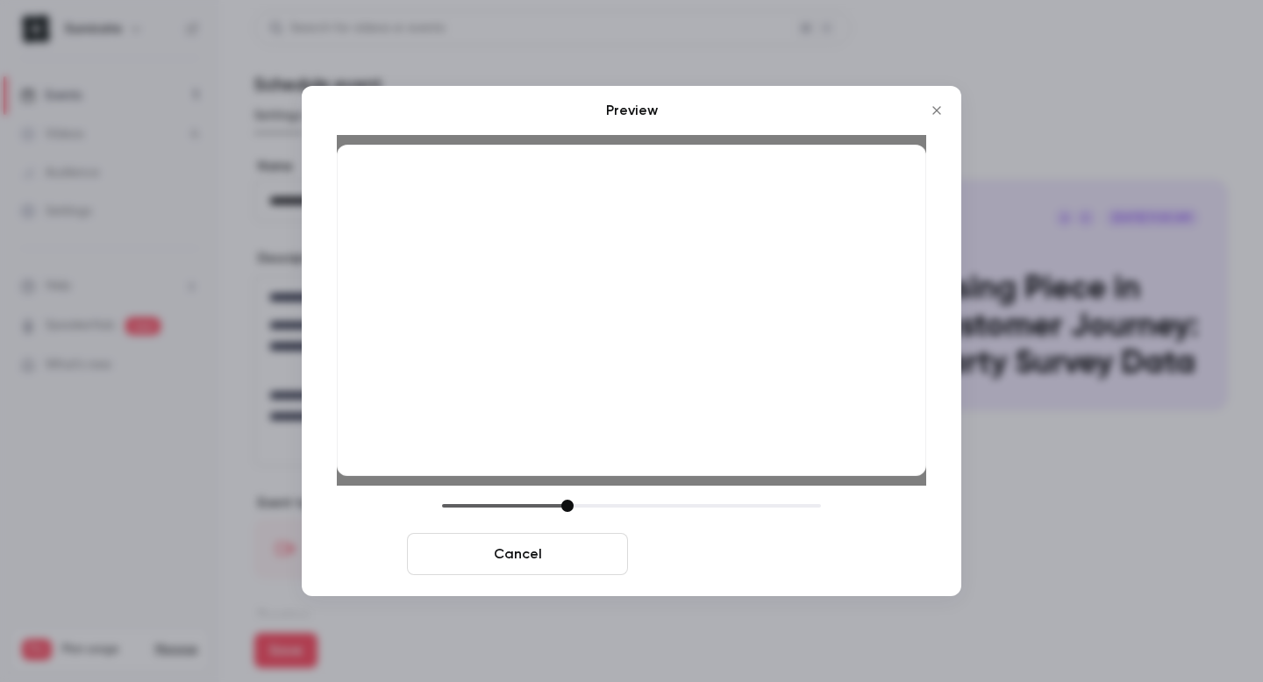
click at [773, 539] on button "Save cover" at bounding box center [745, 554] width 221 height 42
click at [811, 552] on button "Save cover" at bounding box center [745, 554] width 221 height 42
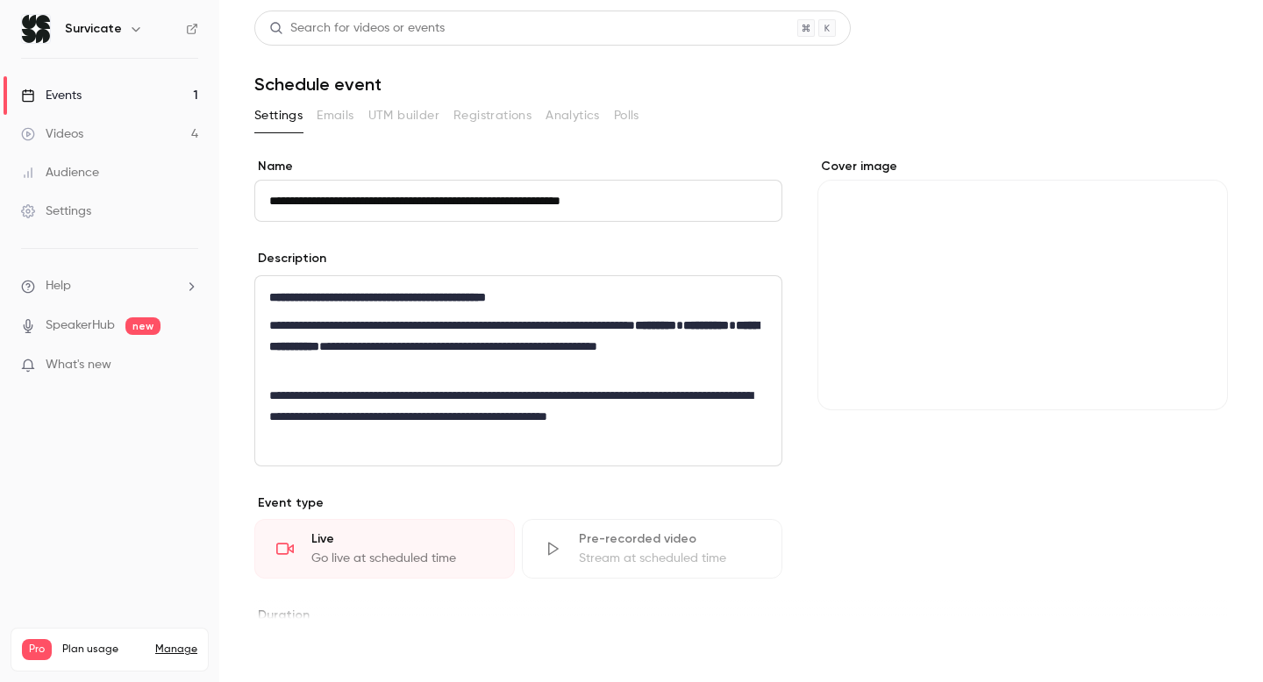
click at [289, 654] on button "Save" at bounding box center [285, 650] width 63 height 35
type input "**********"
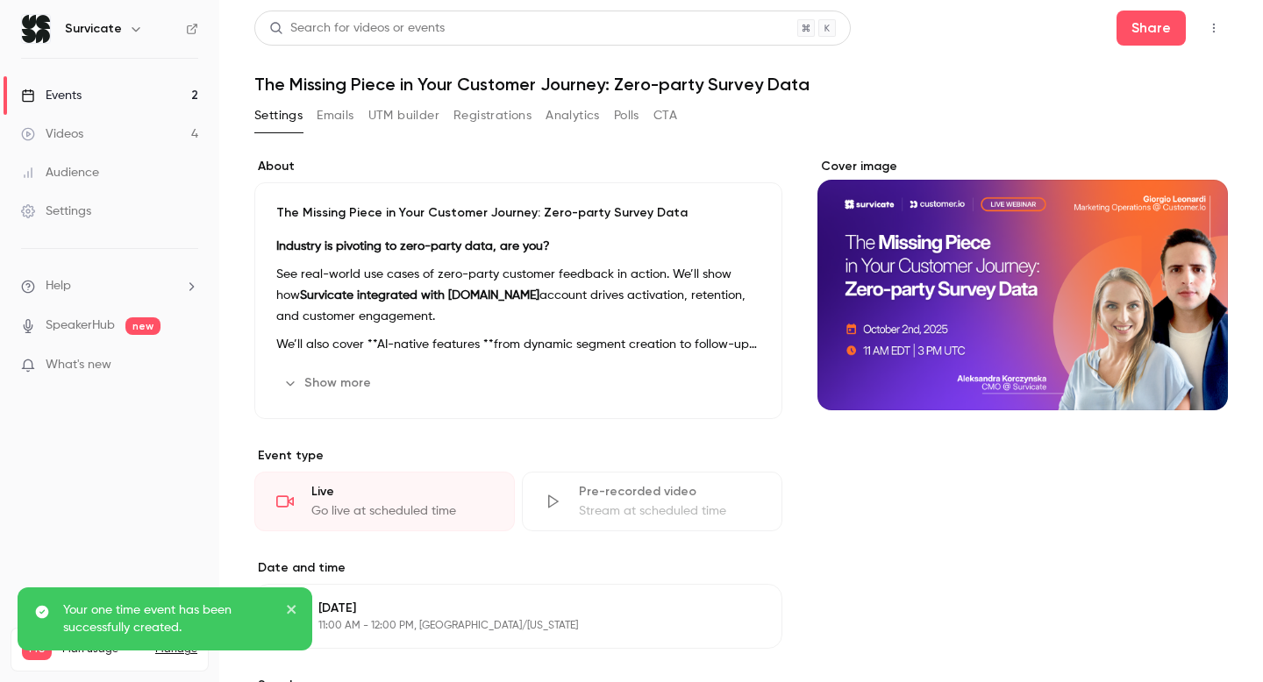
click at [125, 90] on link "Events 2" at bounding box center [109, 95] width 219 height 39
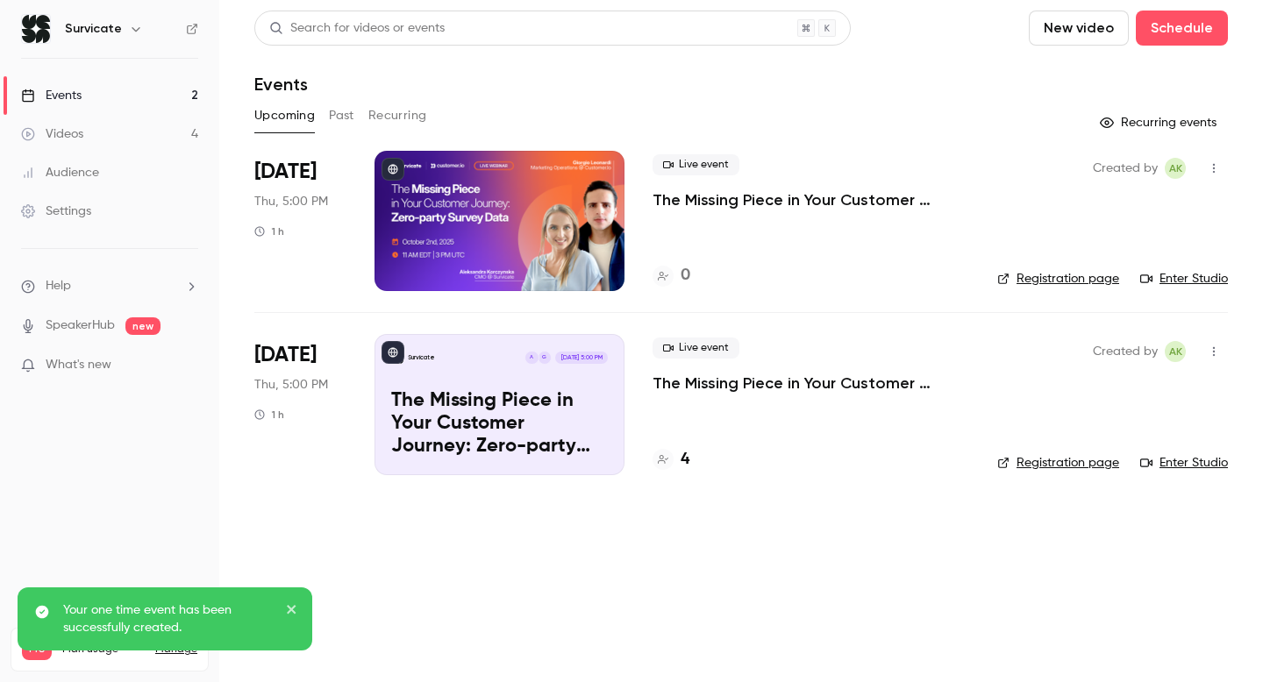
click at [424, 218] on div at bounding box center [500, 221] width 250 height 140
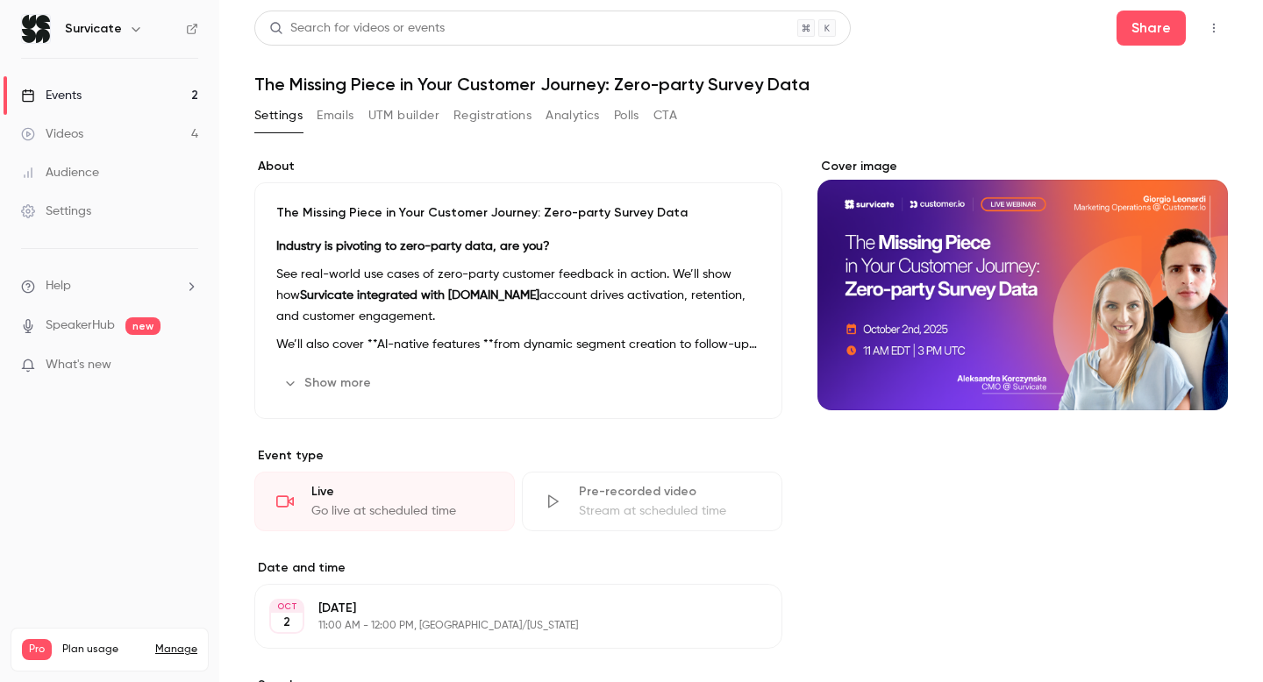
click at [342, 122] on button "Emails" at bounding box center [335, 116] width 37 height 28
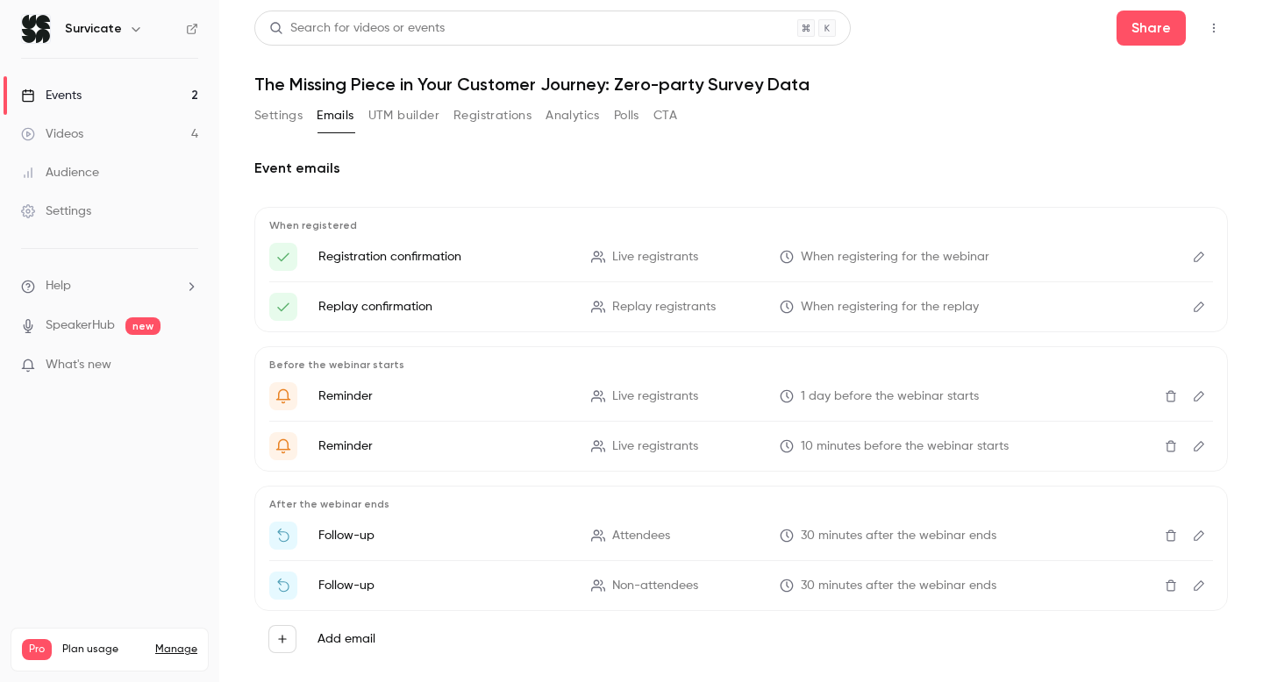
click at [390, 117] on button "UTM builder" at bounding box center [403, 116] width 71 height 28
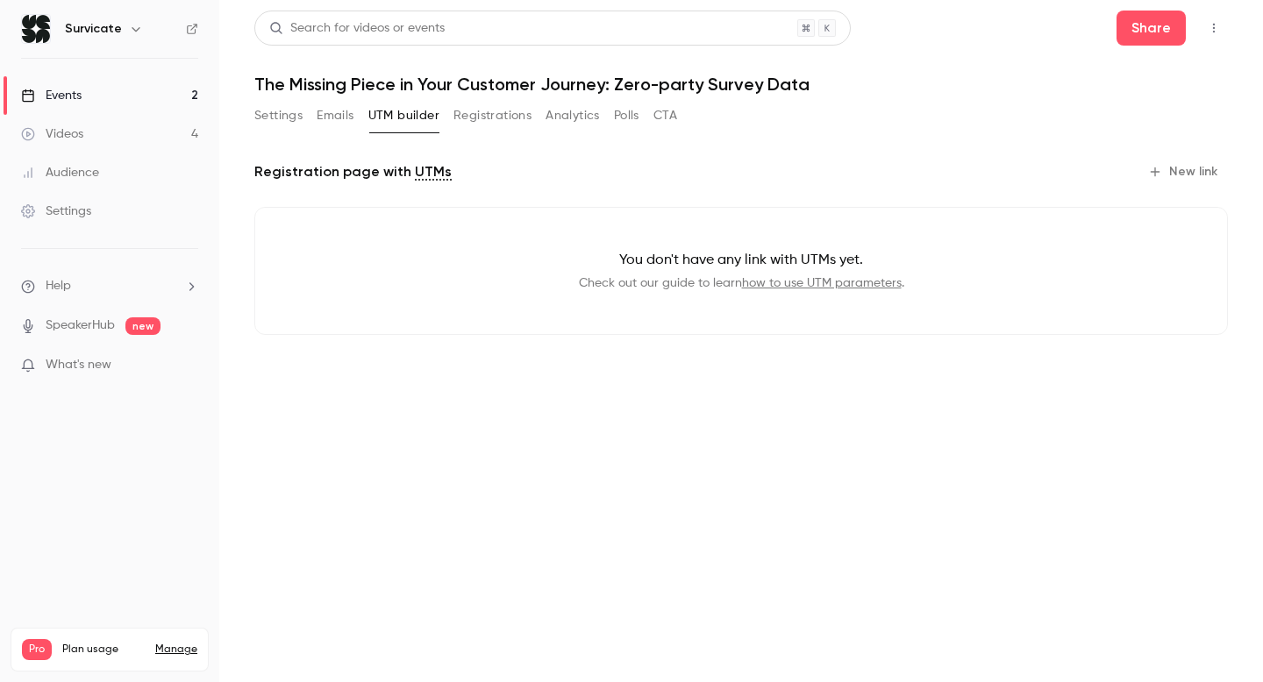
click at [487, 116] on button "Registrations" at bounding box center [492, 116] width 78 height 28
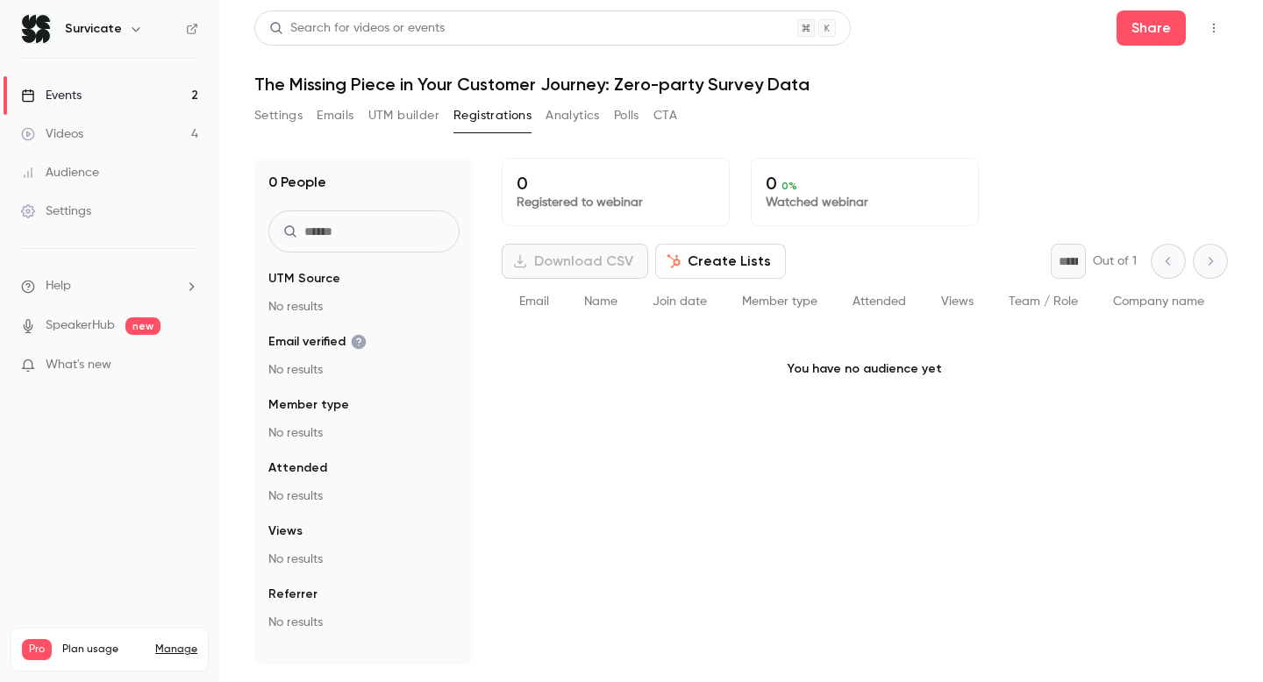
click at [570, 116] on button "Analytics" at bounding box center [573, 116] width 54 height 28
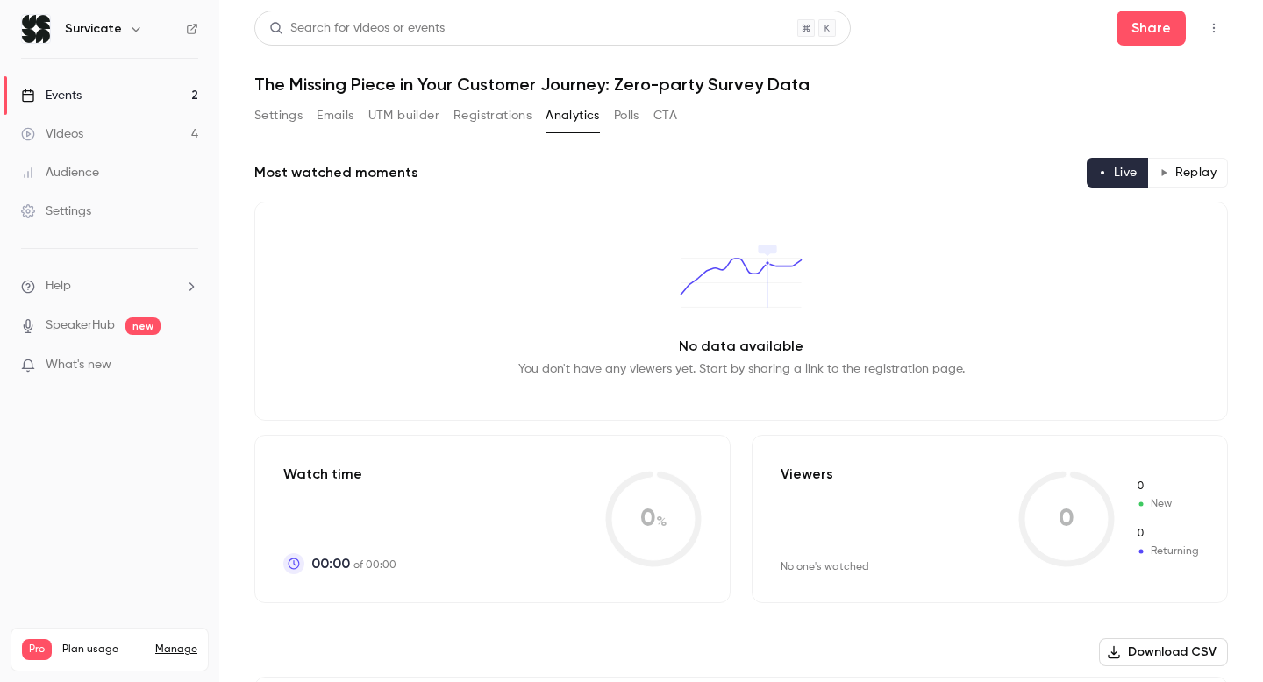
click at [625, 113] on button "Polls" at bounding box center [626, 116] width 25 height 28
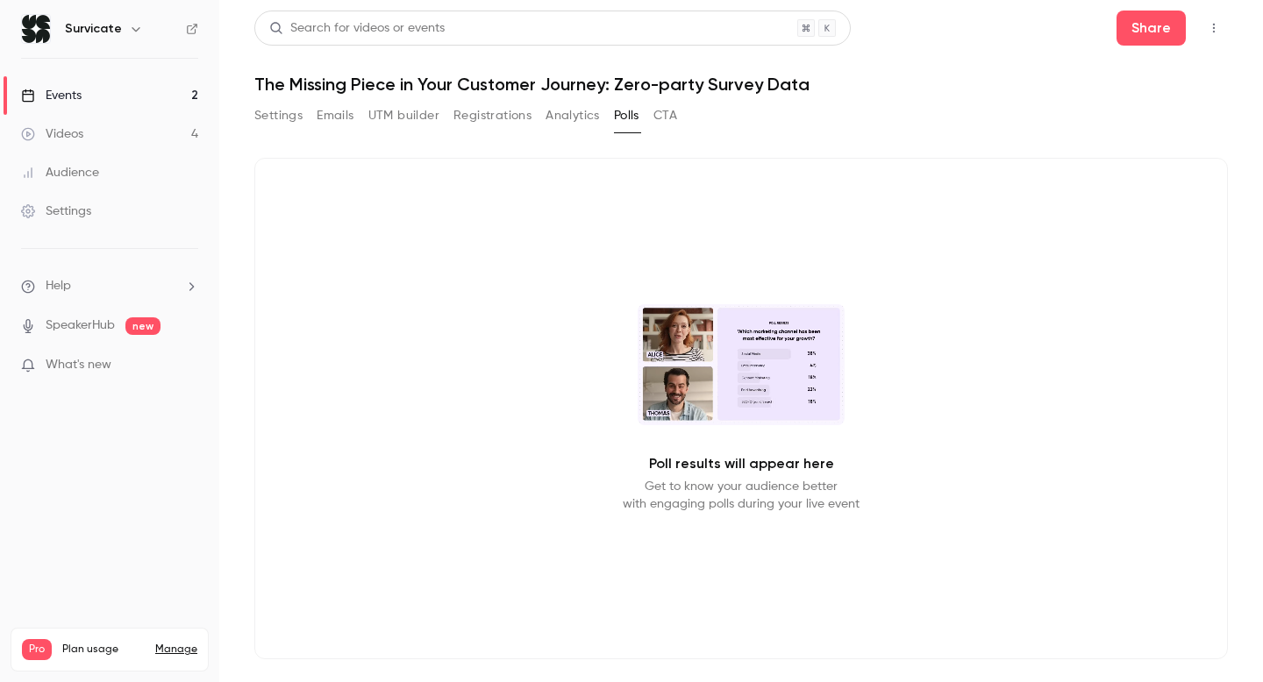
click at [662, 113] on button "CTA" at bounding box center [665, 116] width 24 height 28
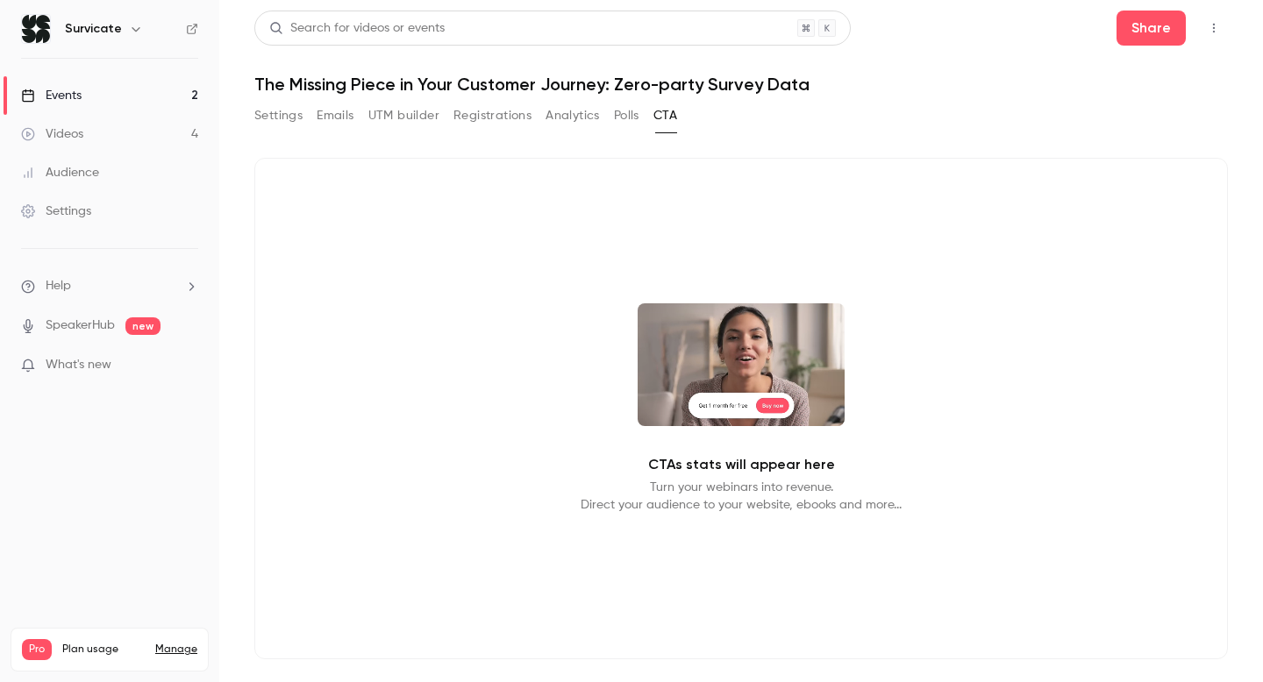
click at [289, 119] on button "Settings" at bounding box center [278, 116] width 48 height 28
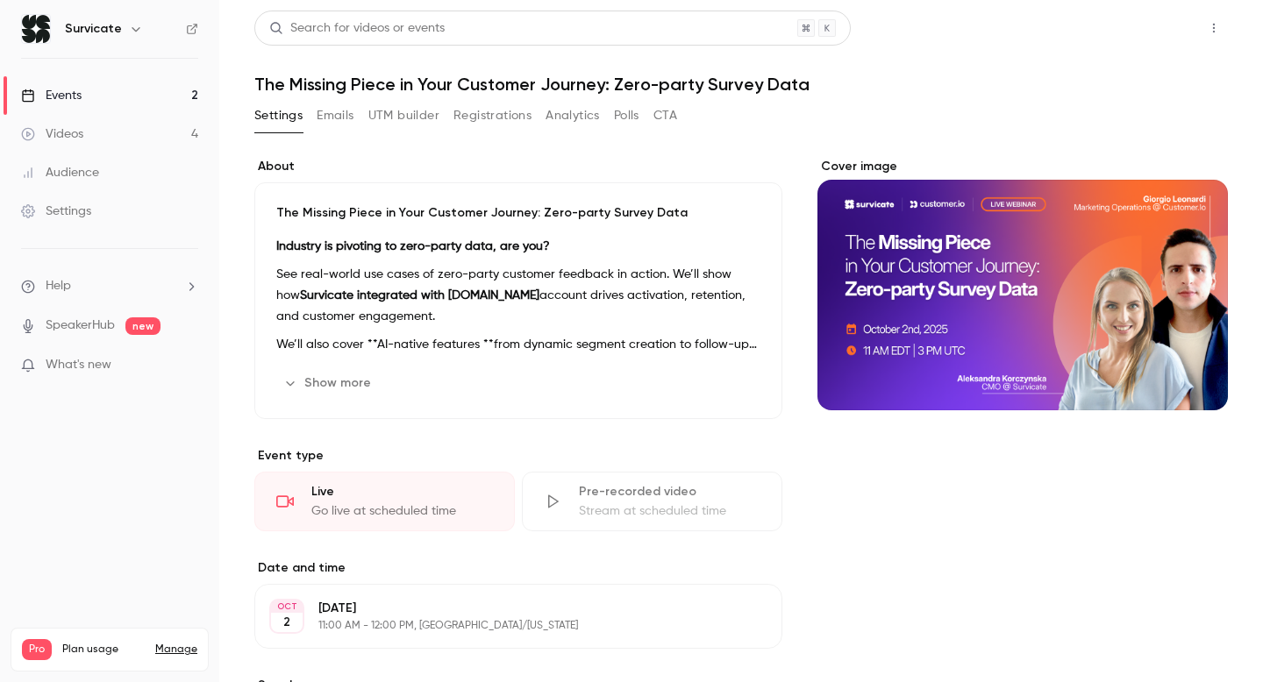
click at [1147, 25] on button "Share" at bounding box center [1151, 28] width 69 height 35
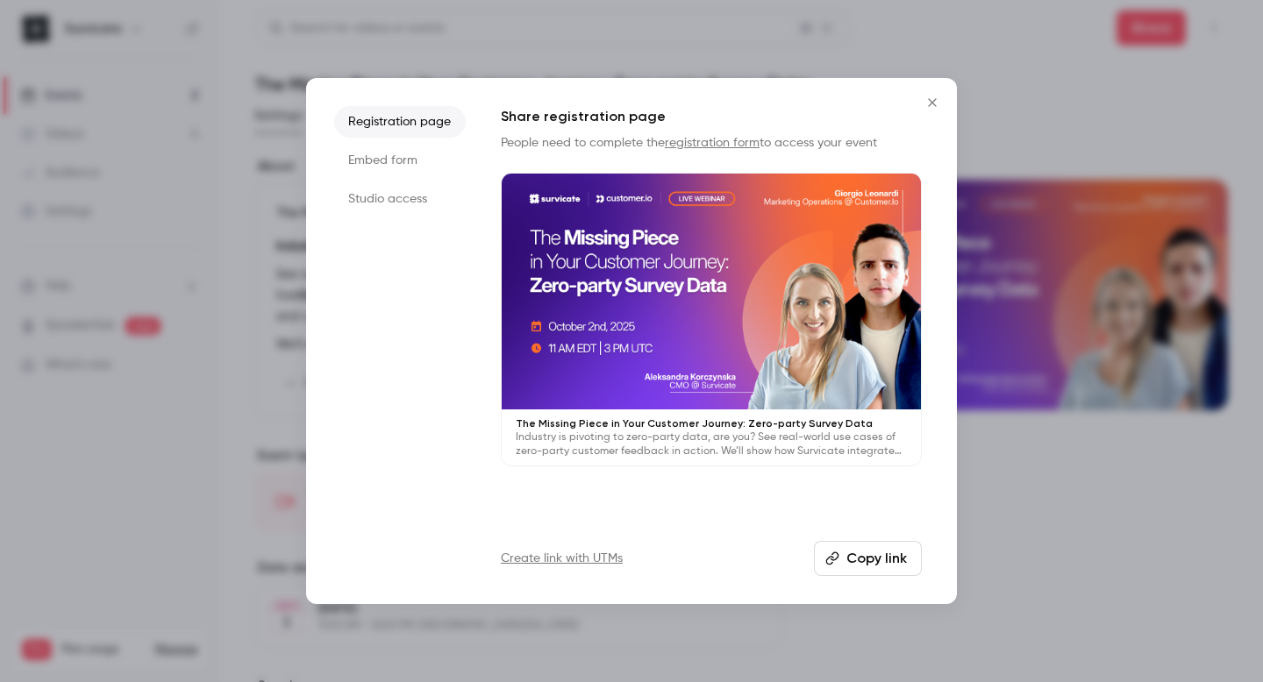
click at [396, 158] on li "Embed form" at bounding box center [400, 161] width 132 height 32
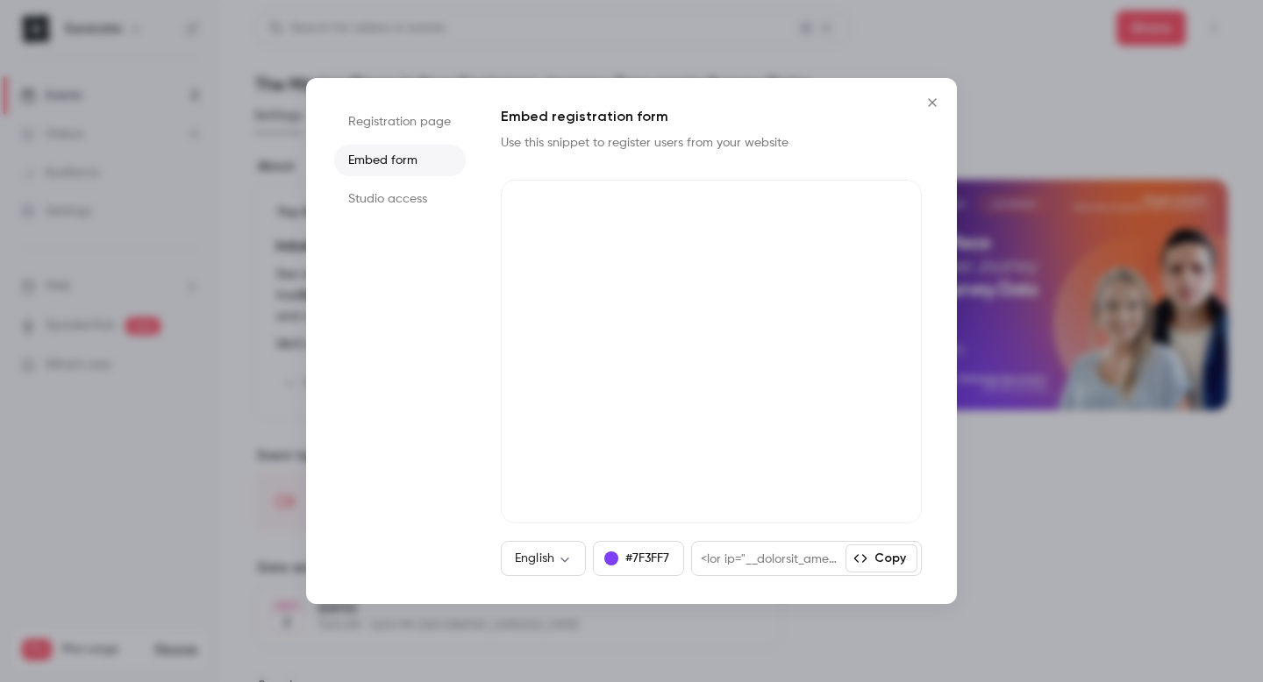
click at [896, 559] on button "Copy" at bounding box center [882, 559] width 72 height 28
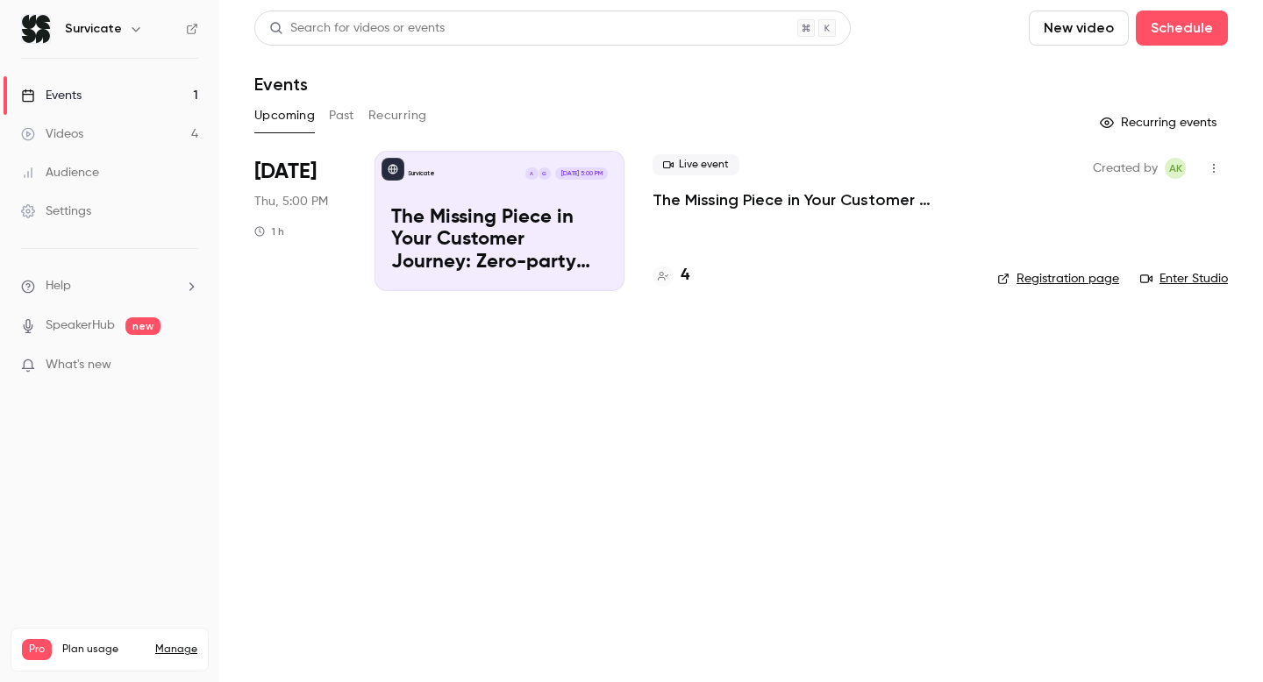
click at [171, 643] on link "Manage" at bounding box center [176, 650] width 42 height 14
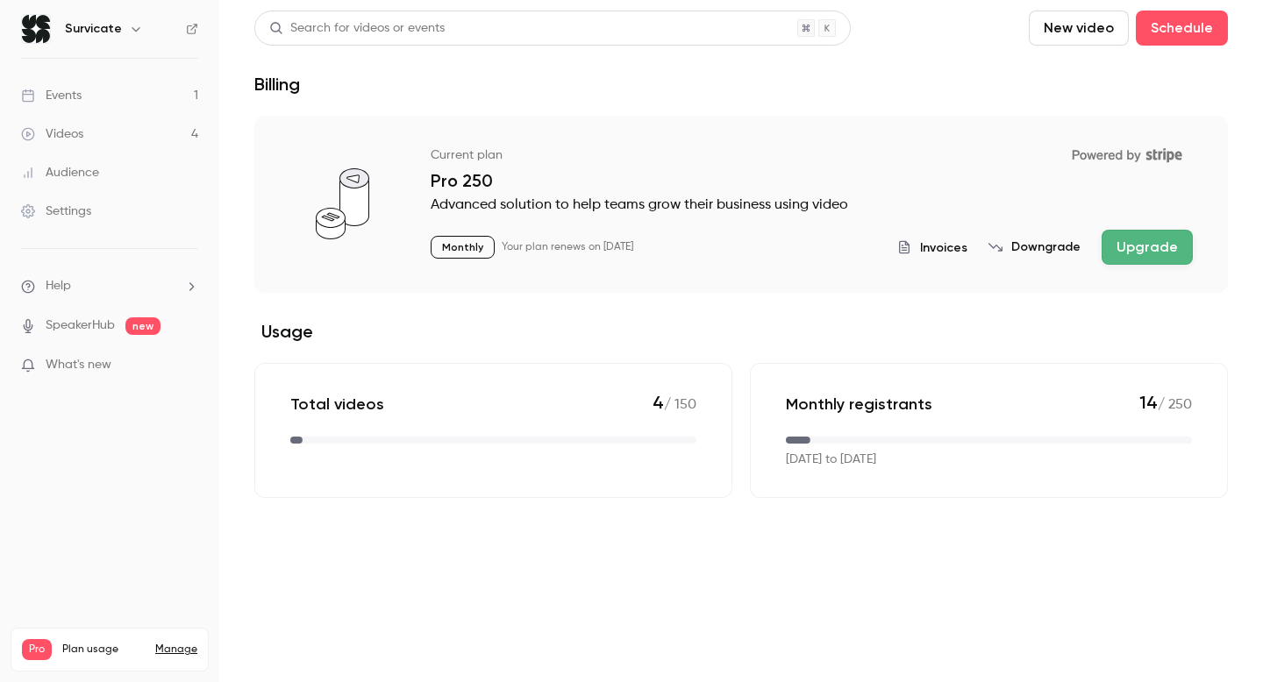
click at [108, 137] on link "Videos 4" at bounding box center [109, 134] width 219 height 39
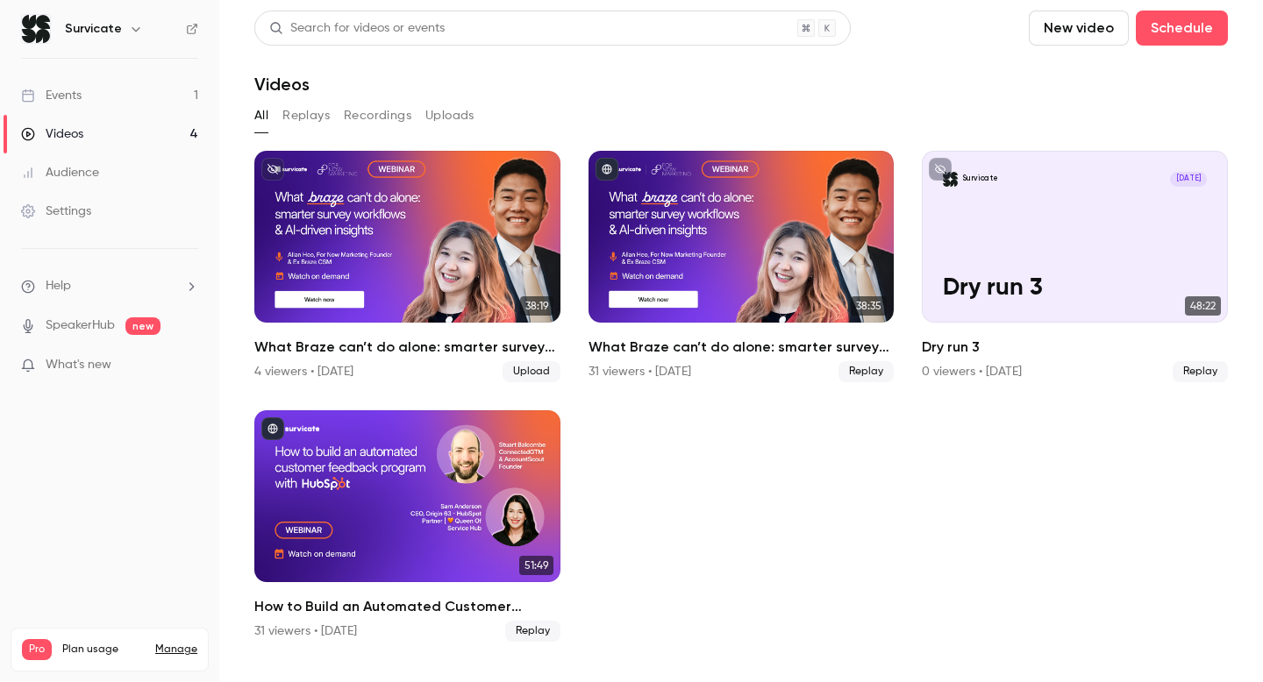
click at [75, 85] on link "Events 1" at bounding box center [109, 95] width 219 height 39
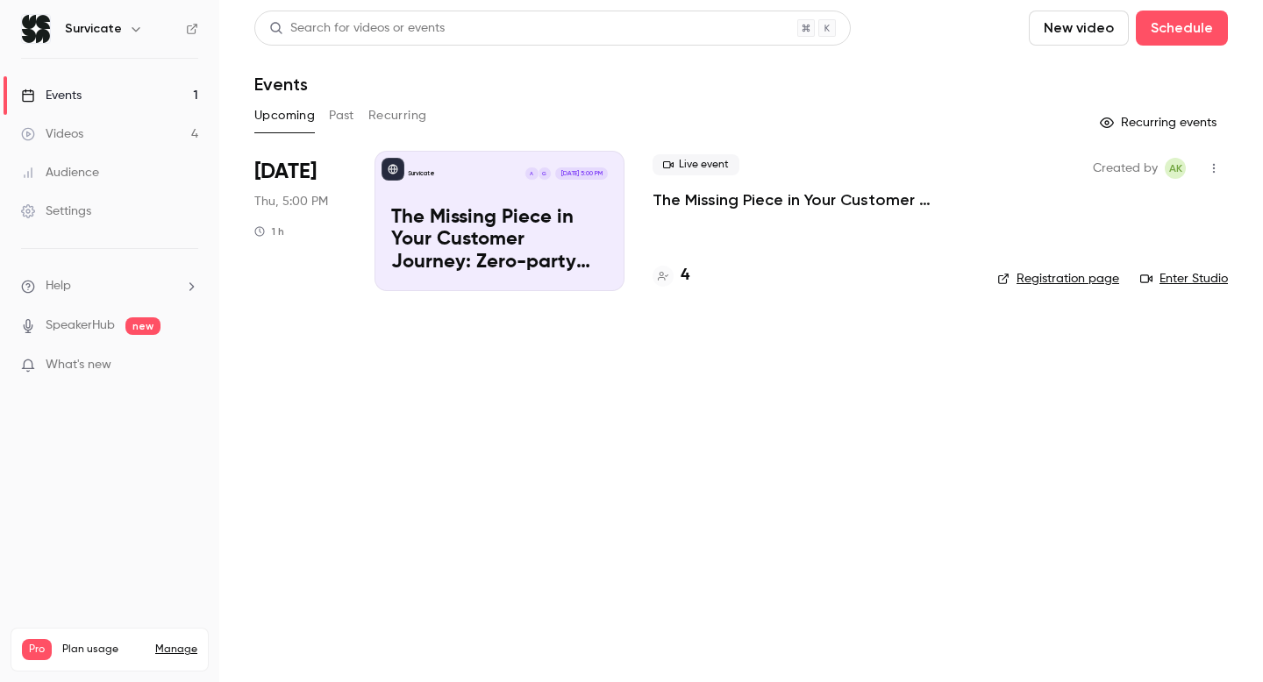
click at [495, 237] on p "The Missing Piece in Your Customer Journey: Zero-party Survey Data" at bounding box center [499, 241] width 217 height 68
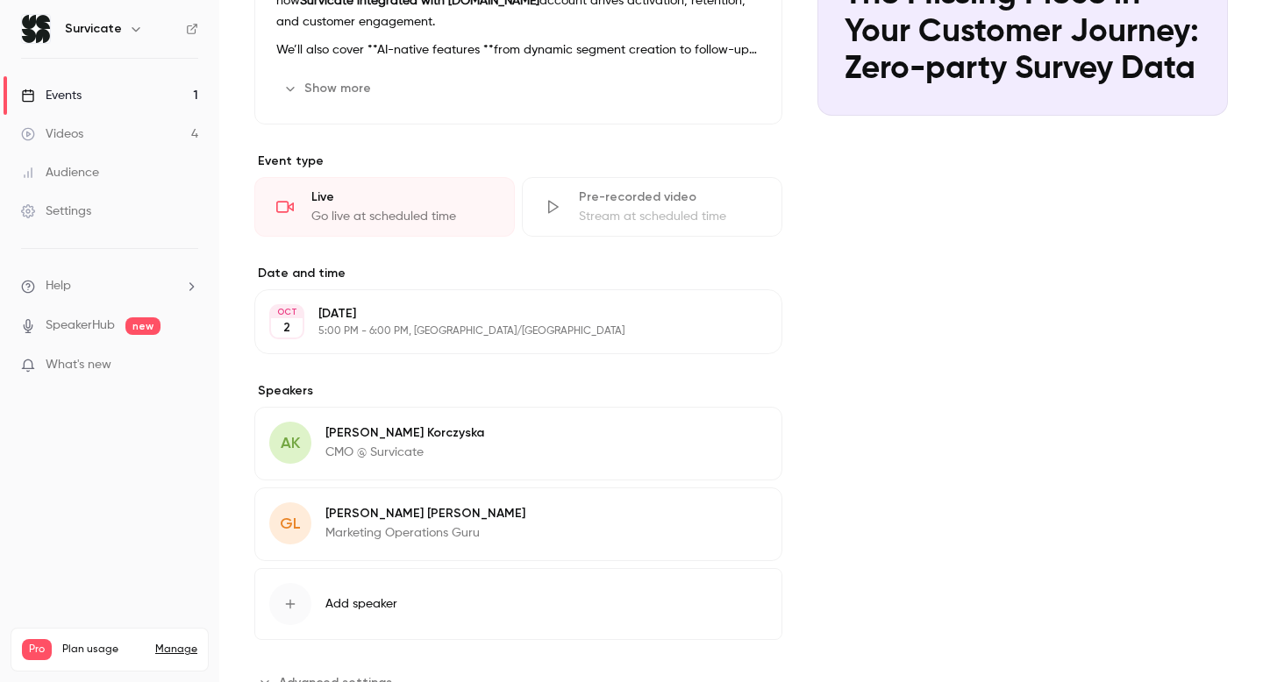
scroll to position [361, 0]
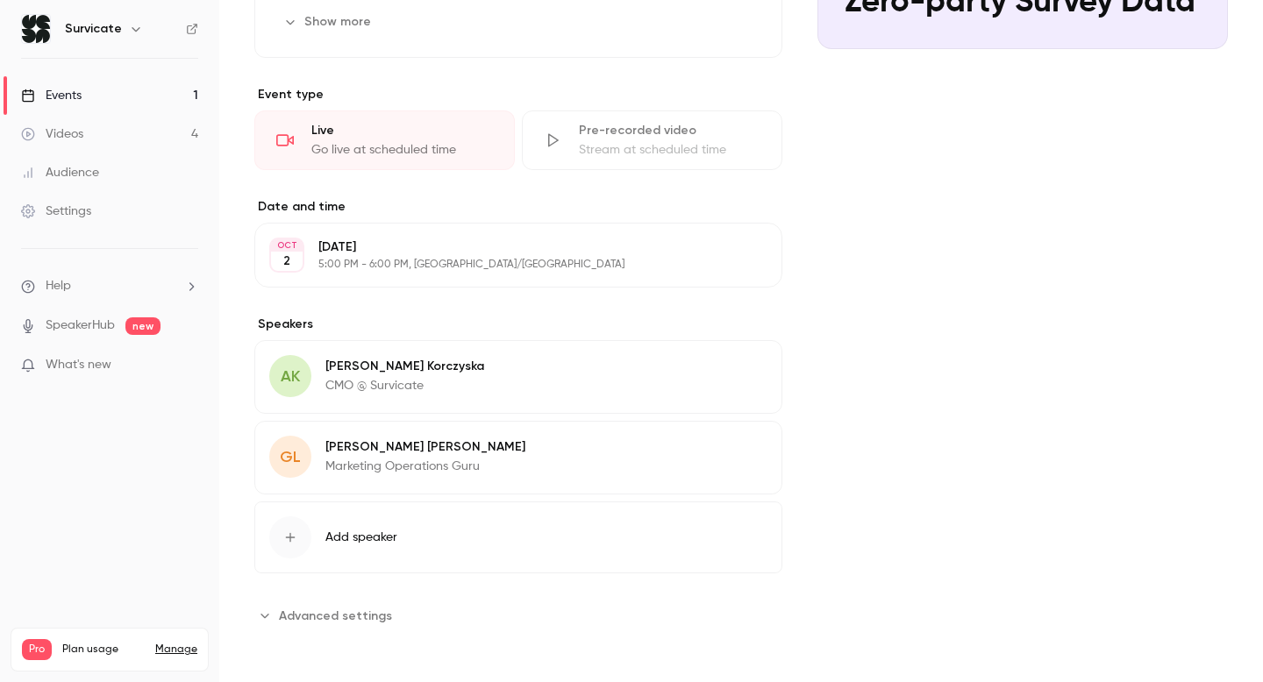
click at [378, 444] on p "[PERSON_NAME]" at bounding box center [425, 448] width 200 height 18
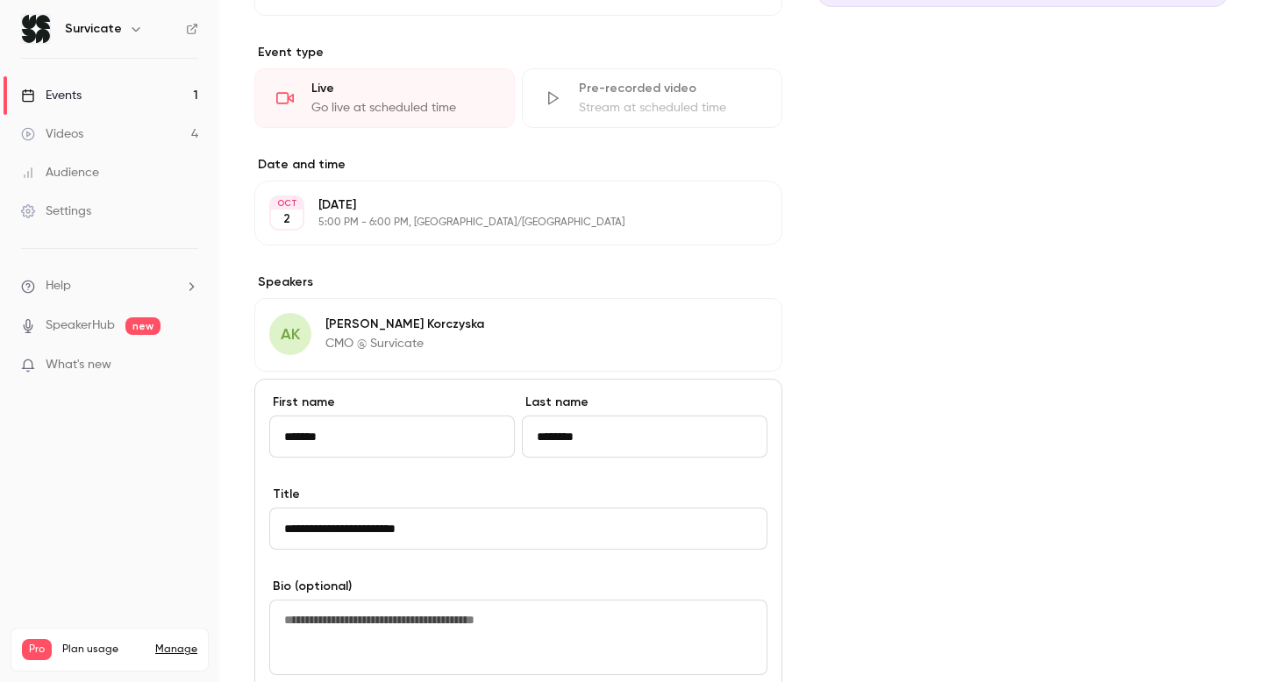
click at [721, 512] on input "**********" at bounding box center [518, 529] width 498 height 42
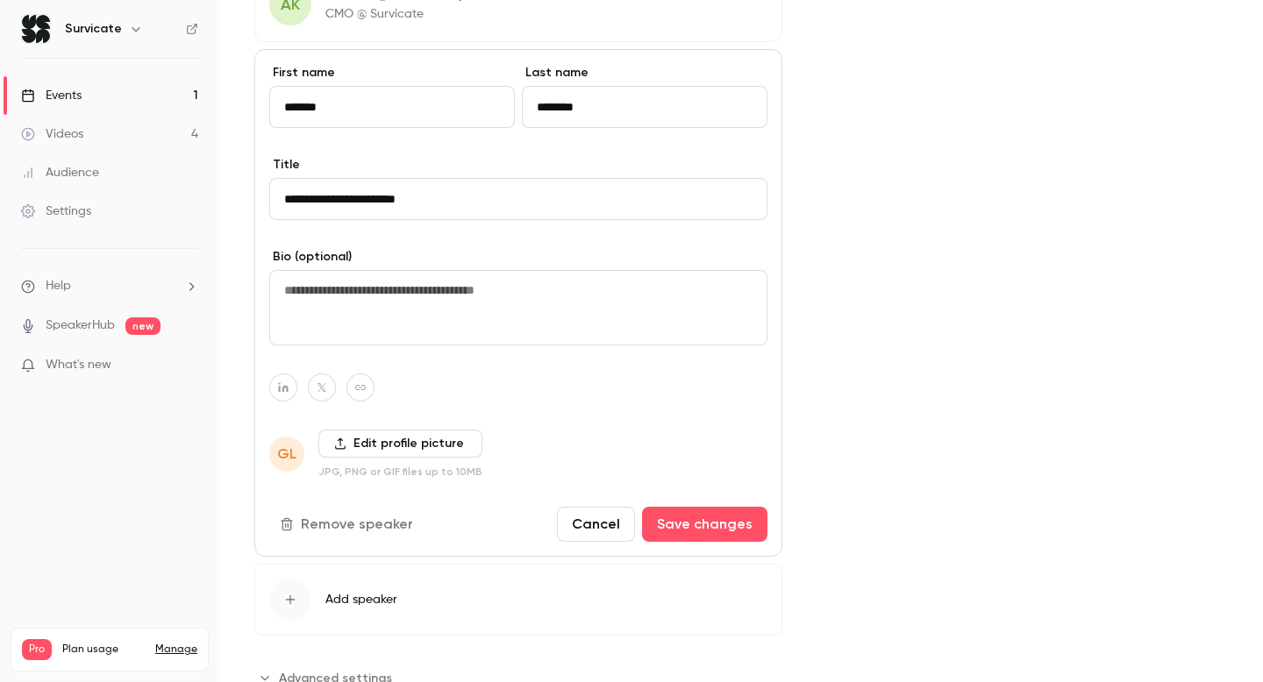
click at [884, 519] on div "Cover image Survicate G A [DATE] 5:00 PM The Missing Piece in Your Customer Jou…" at bounding box center [1023, 59] width 411 height 1268
click at [618, 518] on button "Cancel" at bounding box center [596, 524] width 78 height 35
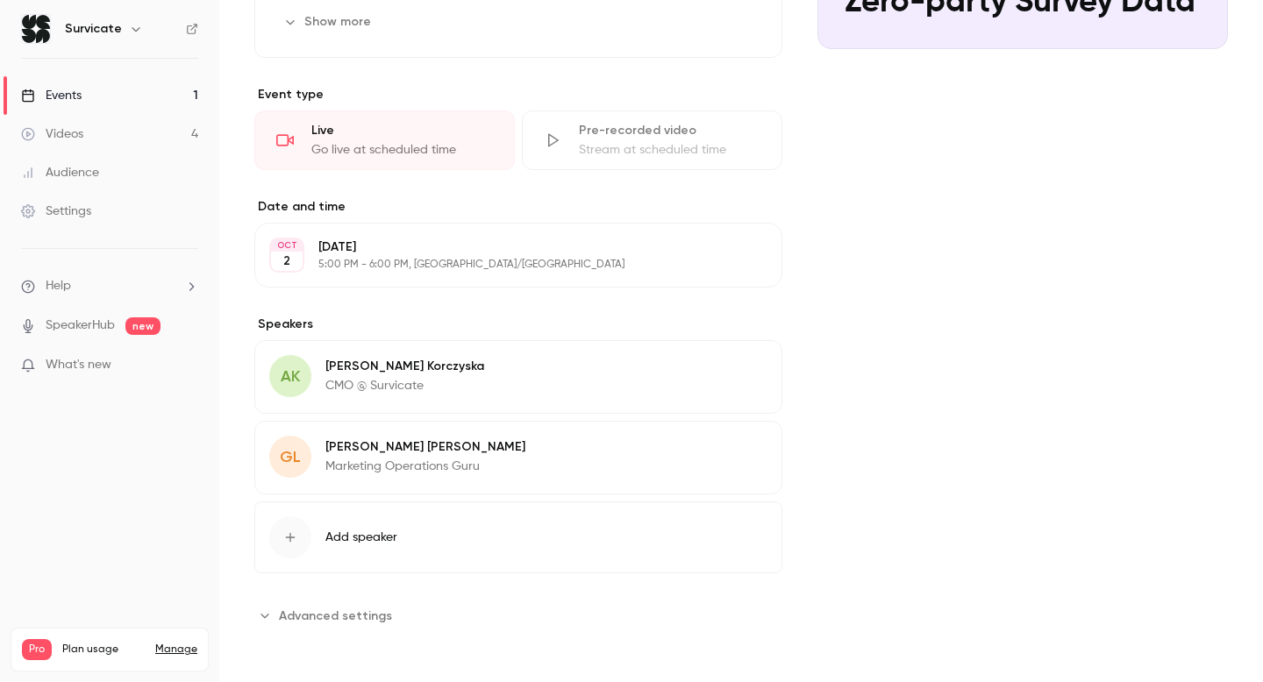
scroll to position [0, 0]
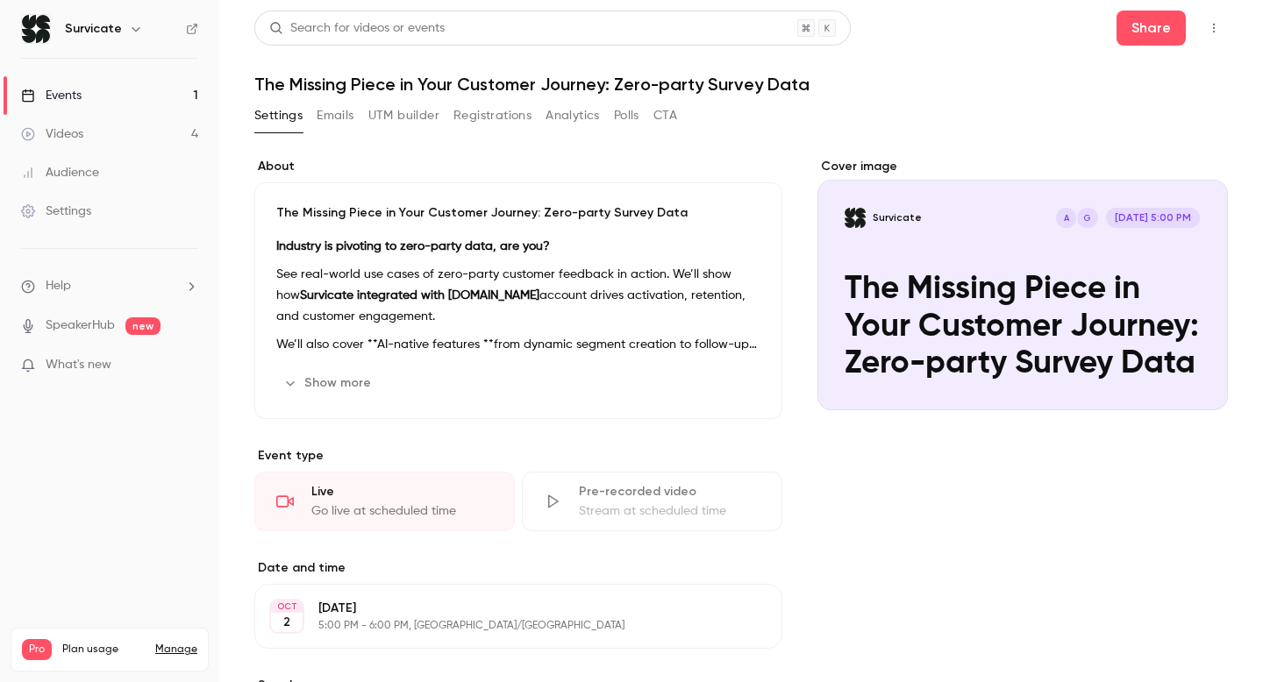
click at [525, 119] on button "Registrations" at bounding box center [492, 116] width 78 height 28
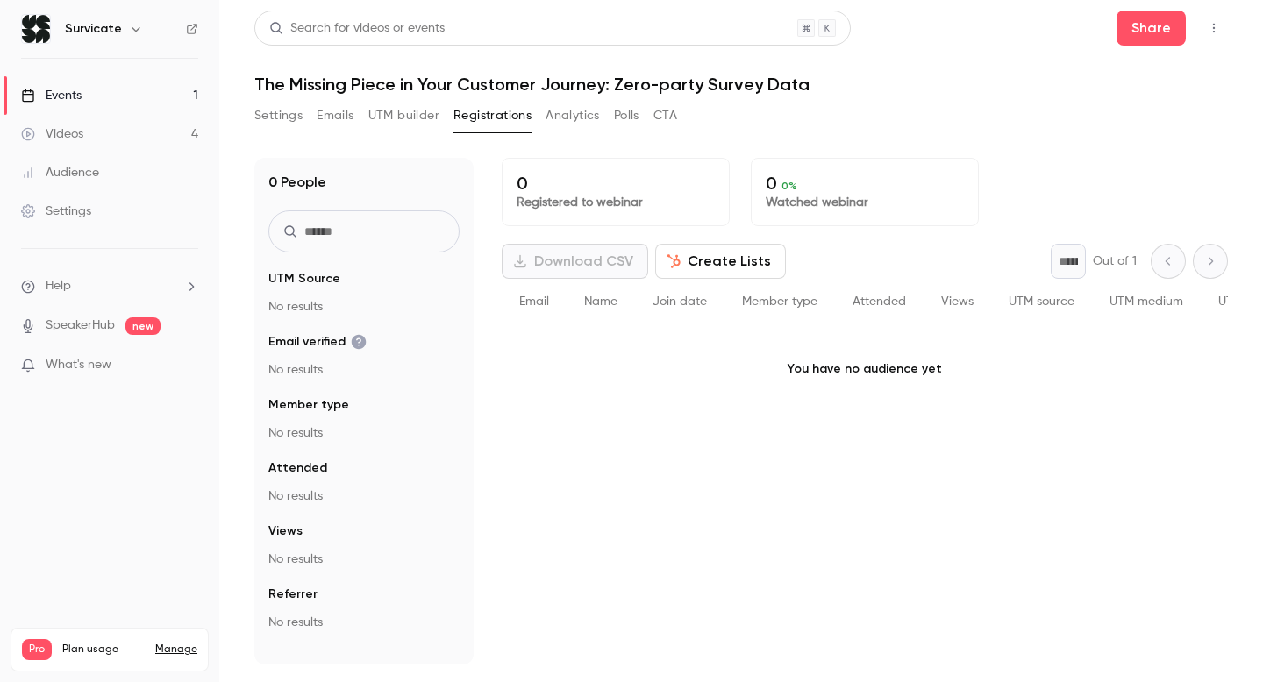
click at [576, 116] on button "Analytics" at bounding box center [573, 116] width 54 height 28
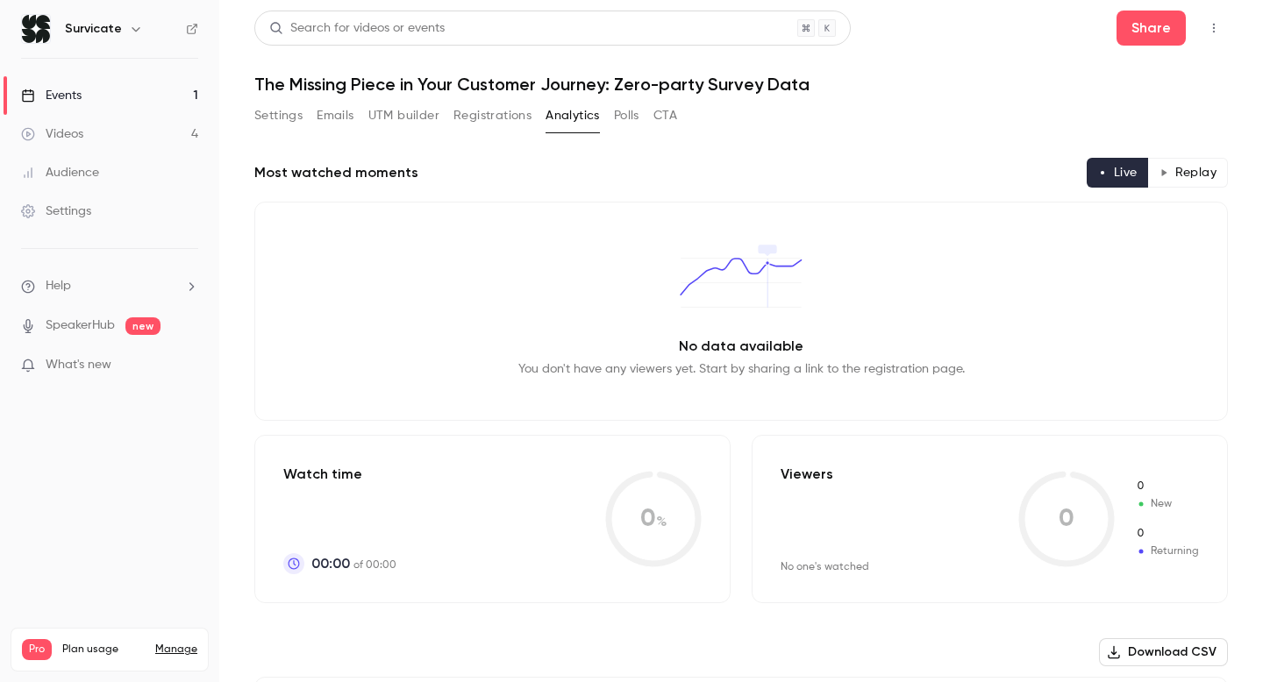
click at [467, 120] on button "Registrations" at bounding box center [492, 116] width 78 height 28
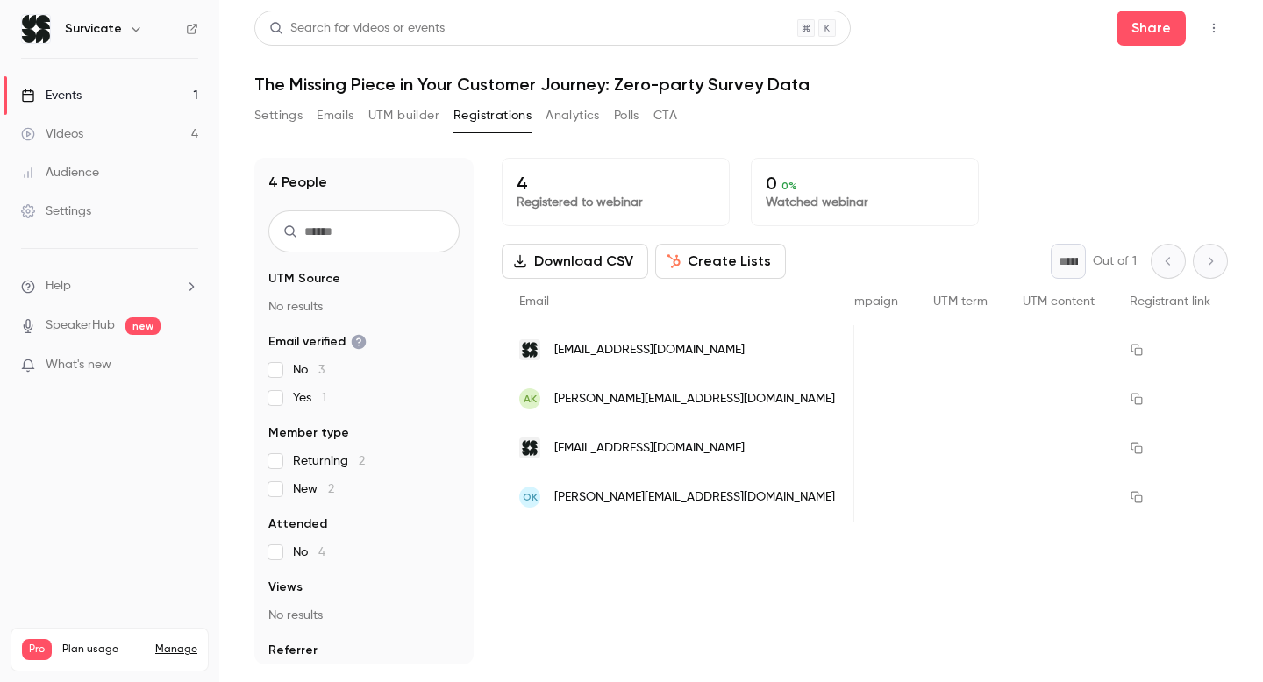
scroll to position [0, 2203]
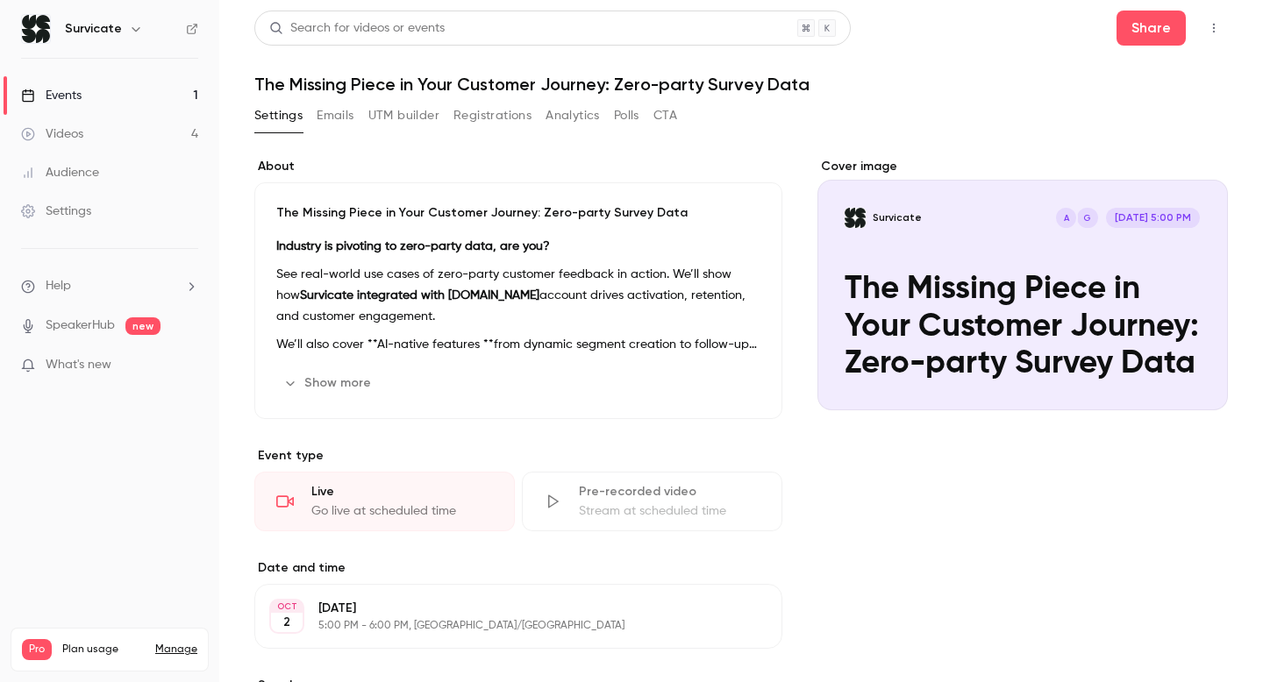
click at [460, 82] on h1 "The Missing Piece in Your Customer Journey: Zero-party Survey Data" at bounding box center [741, 84] width 974 height 21
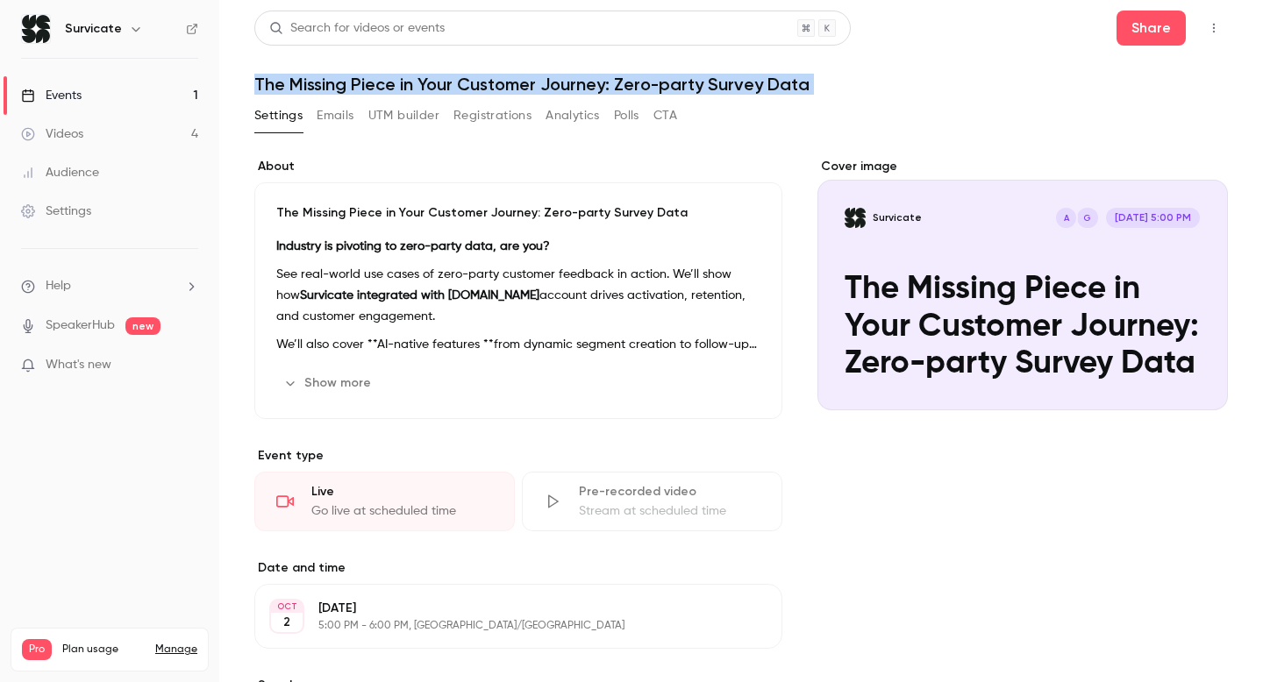
click at [460, 82] on h1 "The Missing Piece in Your Customer Journey: Zero-party Survey Data" at bounding box center [741, 84] width 974 height 21
copy div "The Missing Piece in Your Customer Journey: Zero-party Survey Data Settings Ema…"
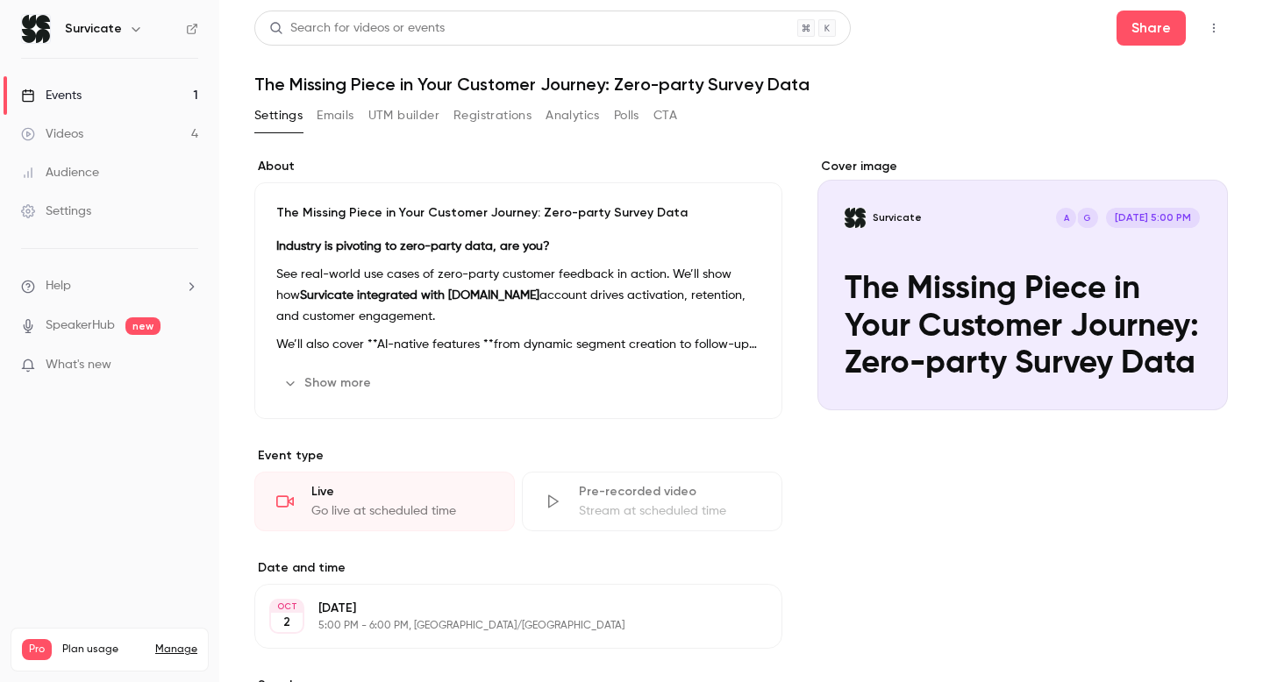
click at [564, 298] on p "See real-world use cases of zero-party customer feedback in action. We’ll show …" at bounding box center [518, 295] width 484 height 63
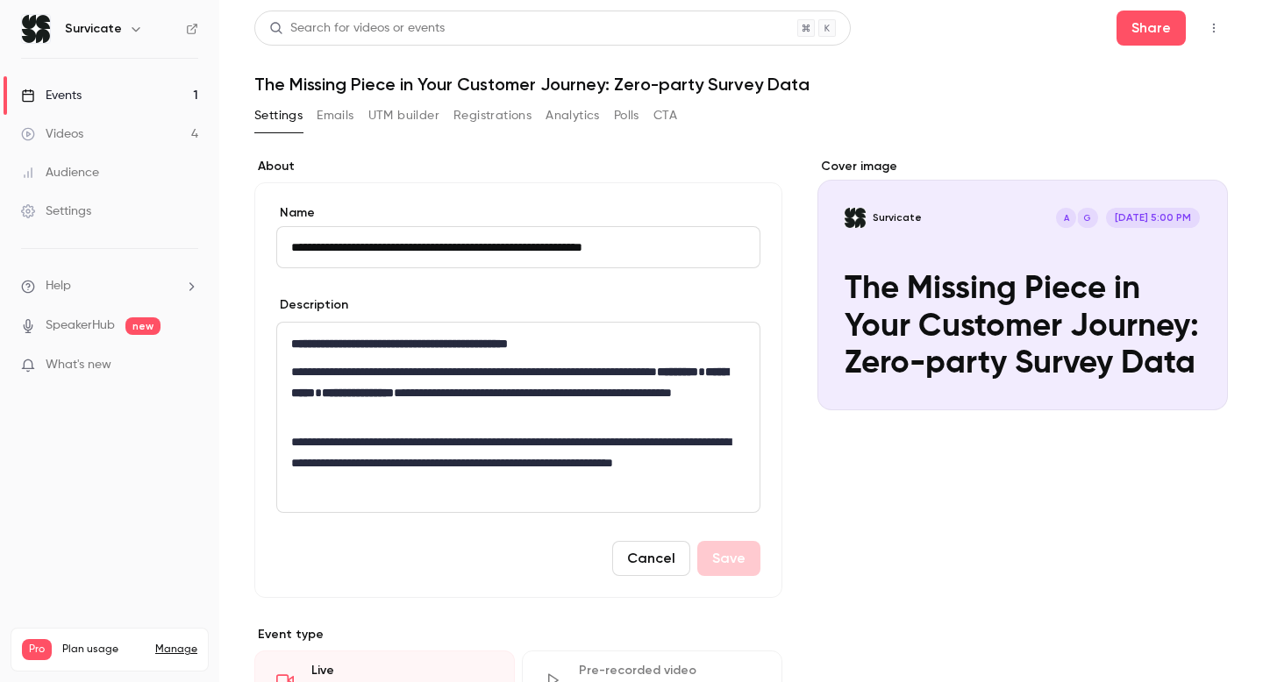
click at [500, 425] on div "**********" at bounding box center [518, 417] width 482 height 189
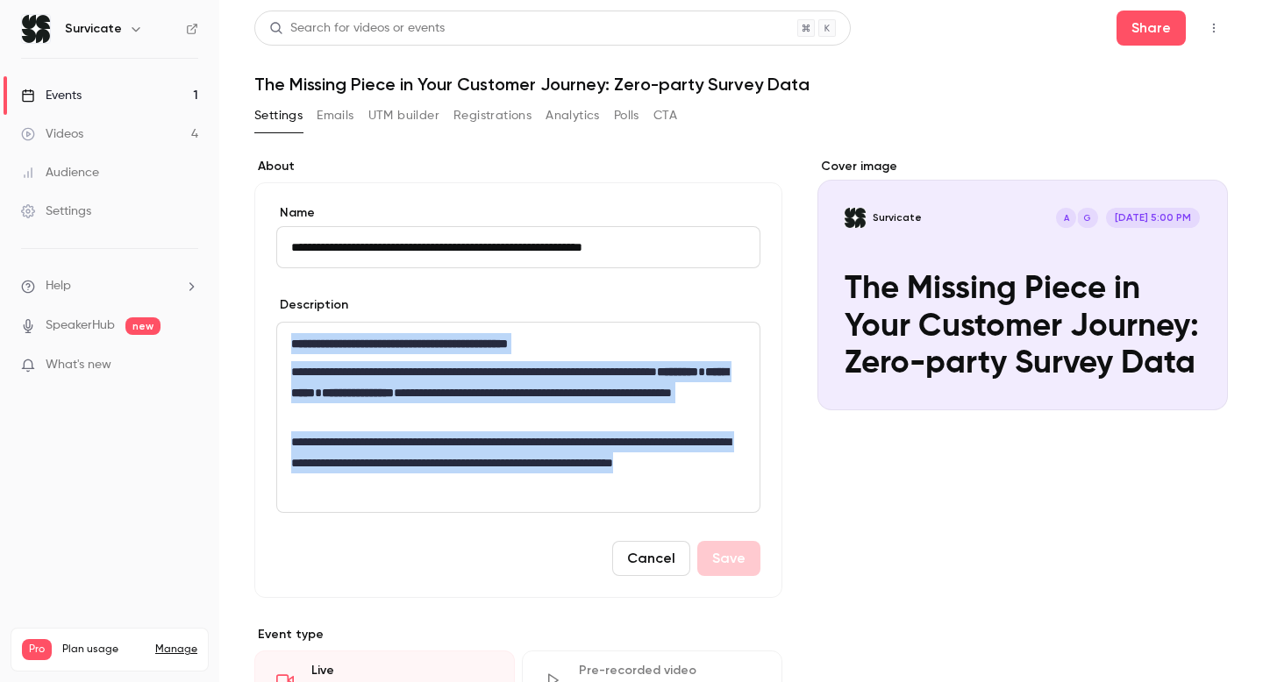
copy div "**********"
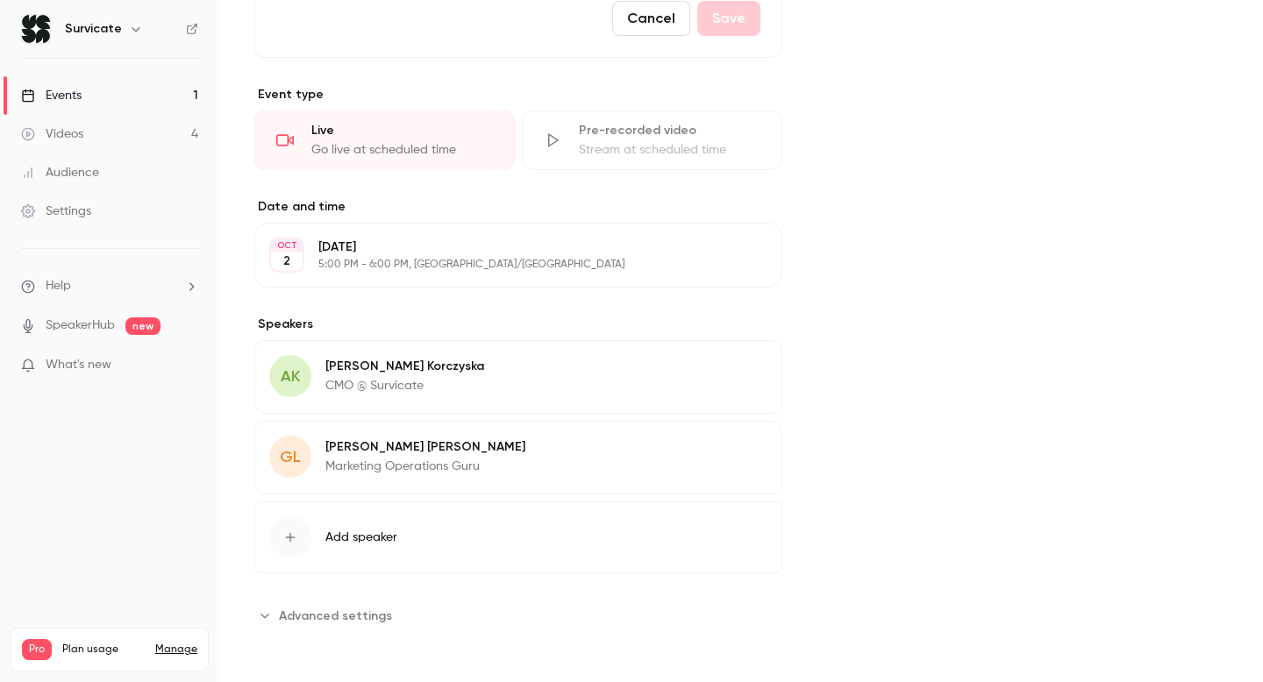
scroll to position [265, 0]
